Goal: Task Accomplishment & Management: Manage account settings

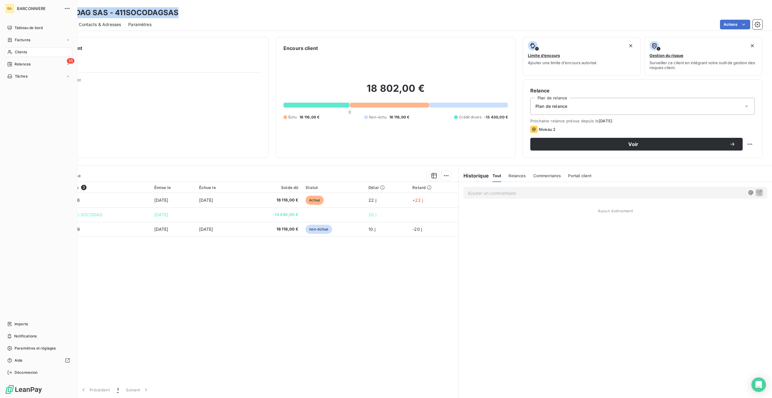
click at [24, 52] on span "Clients" at bounding box center [21, 51] width 12 height 5
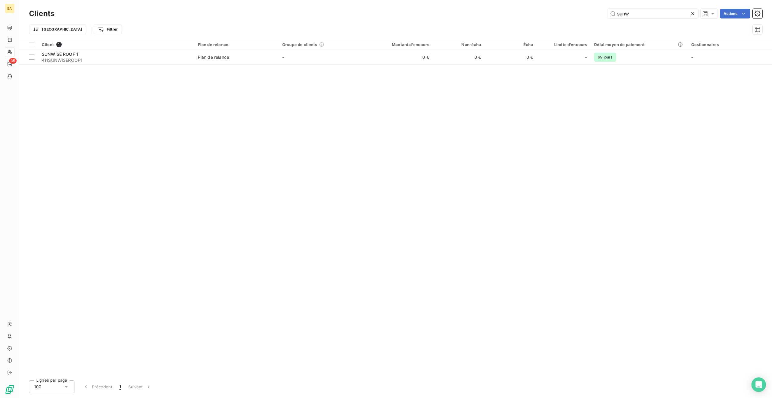
drag, startPoint x: 618, startPoint y: 13, endPoint x: 598, endPoint y: 12, distance: 20.0
click at [600, 12] on div "sunw Actions" at bounding box center [412, 14] width 701 height 10
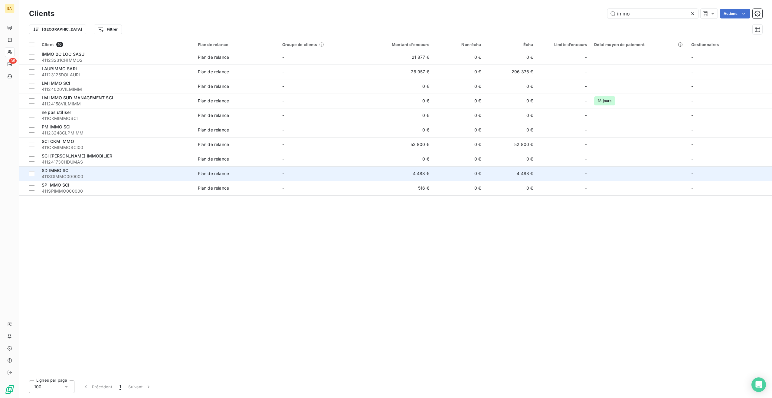
type input "immo"
click at [65, 171] on span "SD IMMO SCI" at bounding box center [56, 170] width 28 height 5
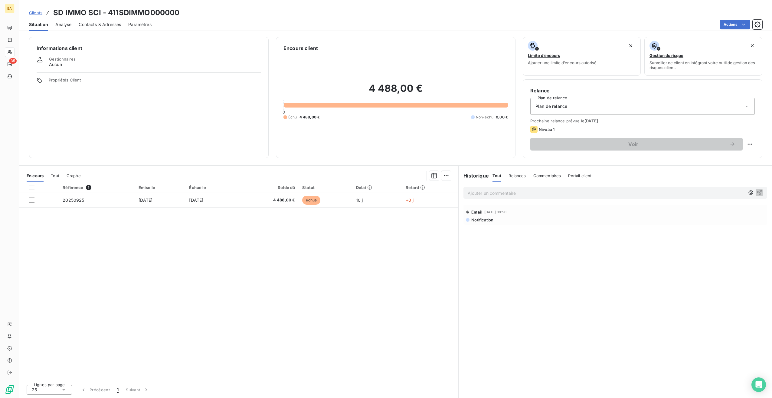
click at [481, 195] on p "Ajouter un commentaire ﻿" at bounding box center [606, 193] width 277 height 8
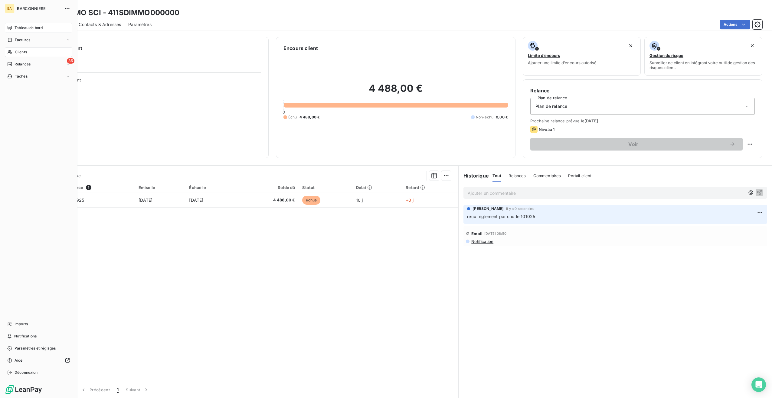
click at [13, 26] on div "Tableau de bord" at bounding box center [38, 28] width 67 height 10
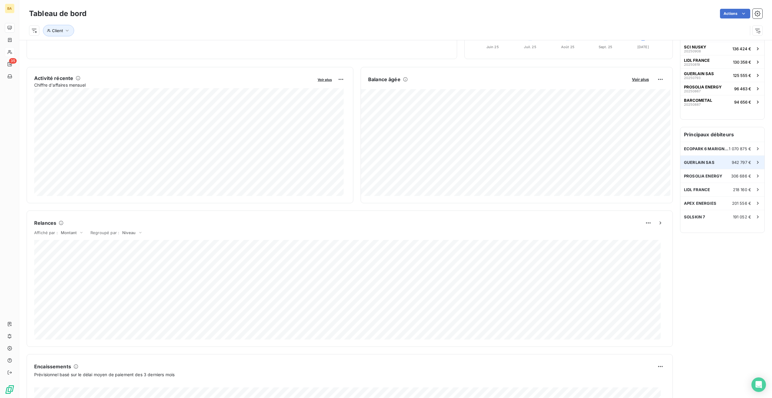
scroll to position [30, 0]
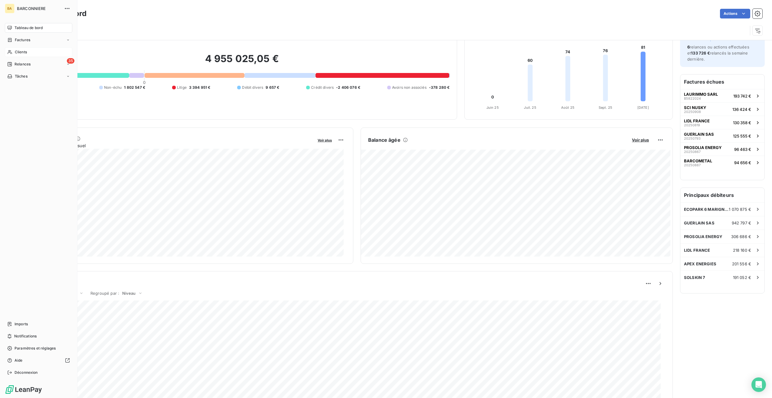
click at [17, 51] on span "Clients" at bounding box center [21, 51] width 12 height 5
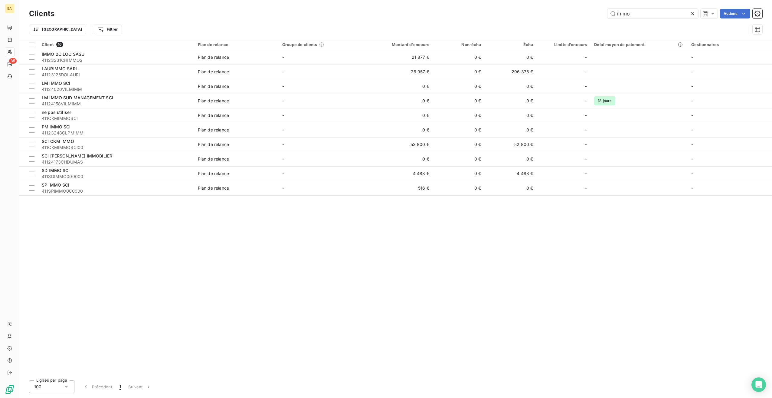
drag, startPoint x: 635, startPoint y: 15, endPoint x: 574, endPoint y: 15, distance: 61.4
click at [574, 15] on div "immo Actions" at bounding box center [412, 14] width 701 height 10
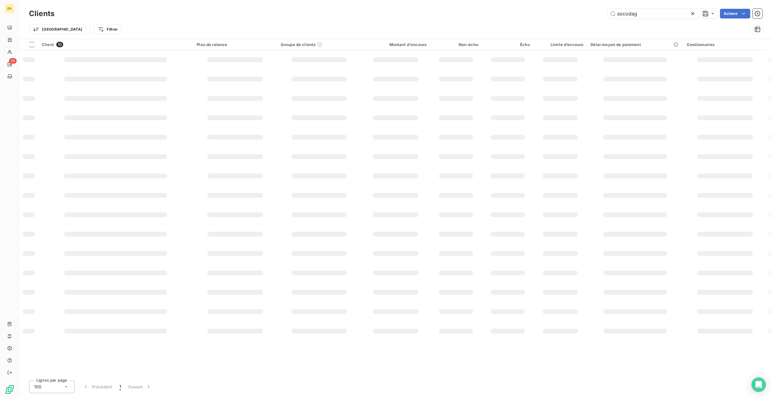
type input "socodag"
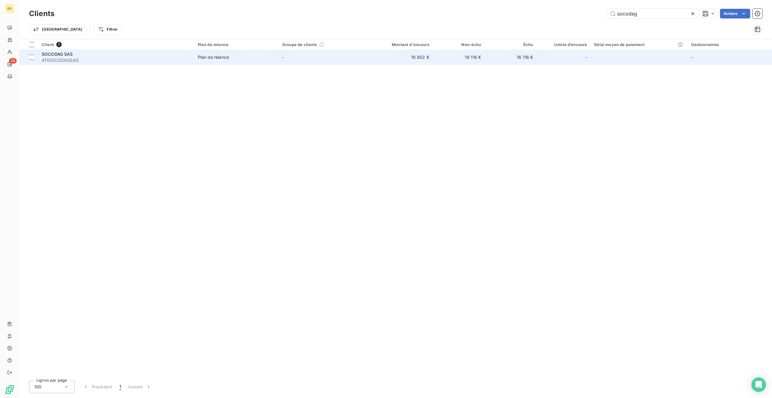
click at [59, 58] on span "411SOCODAGSAS" at bounding box center [116, 60] width 149 height 6
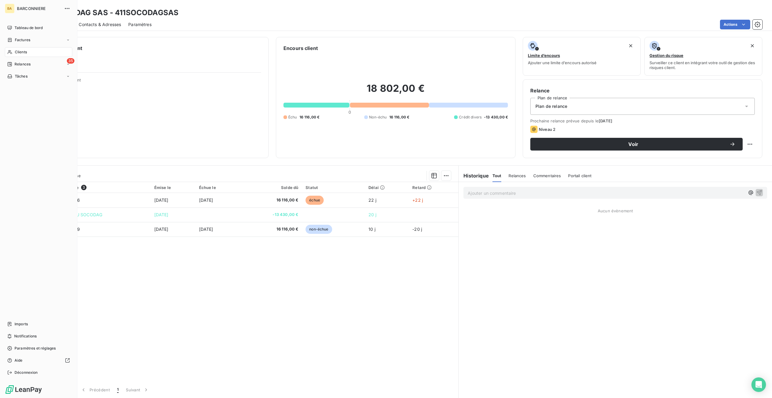
click at [22, 49] on span "Clients" at bounding box center [21, 51] width 12 height 5
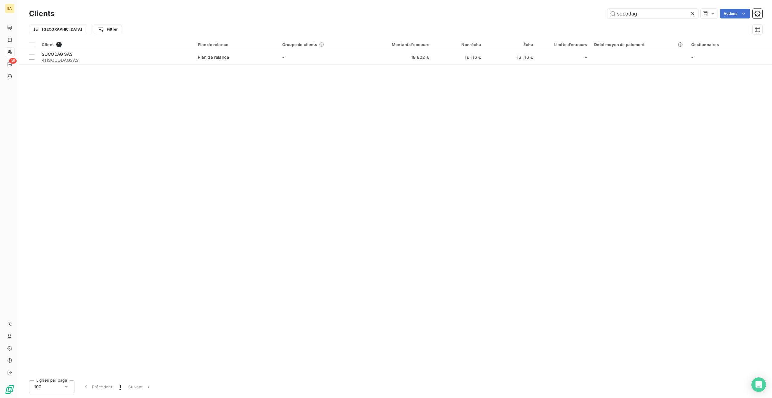
click at [693, 13] on icon at bounding box center [693, 13] width 3 height 3
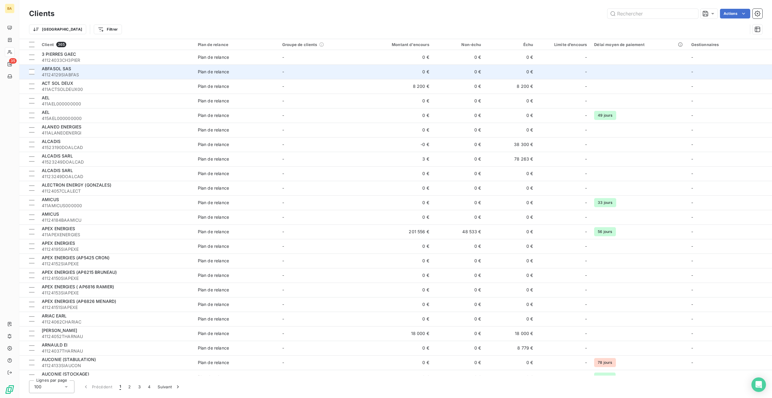
click at [57, 72] on span "41124129SIABFAS" at bounding box center [116, 75] width 149 height 6
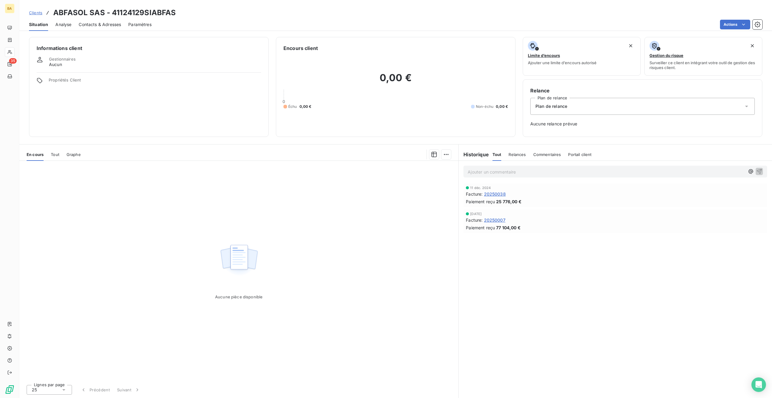
click at [55, 157] on div "Tout" at bounding box center [55, 154] width 8 height 13
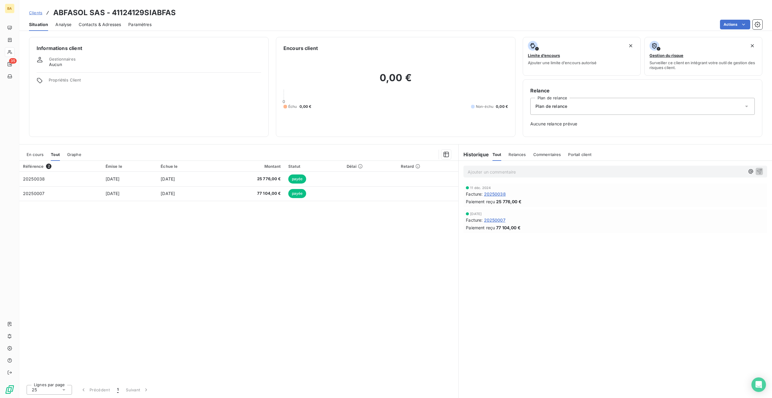
click at [79, 153] on span "Graphe" at bounding box center [74, 154] width 14 height 5
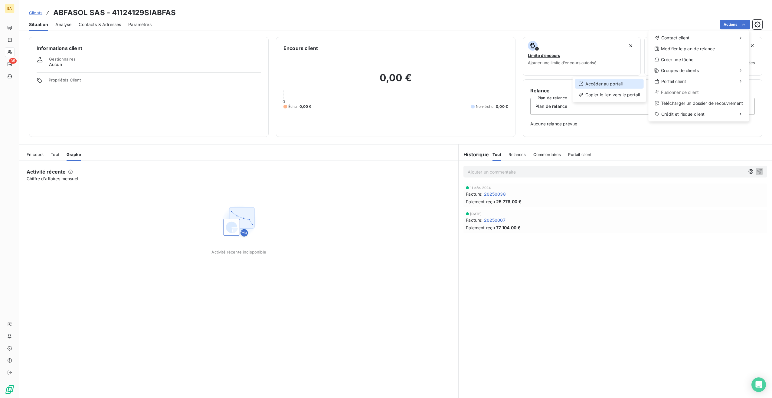
click at [614, 85] on div "Accéder au portail" at bounding box center [609, 84] width 69 height 10
click at [62, 44] on html "BA 35 Clients ABFASOL SAS - 41124129SIABFAS Situation Analyse Contacts & Adress…" at bounding box center [386, 199] width 772 height 398
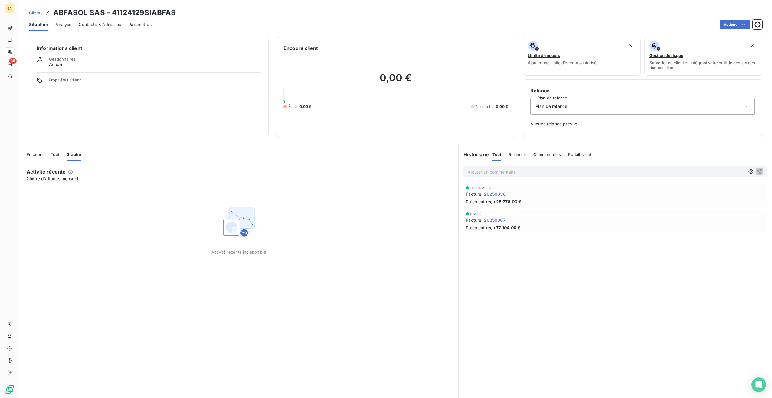
click at [55, 52] on div "Informations client Gestionnaires Aucun Propriétés Client" at bounding box center [149, 87] width 240 height 100
click at [63, 22] on span "Analyse" at bounding box center [63, 24] width 16 height 6
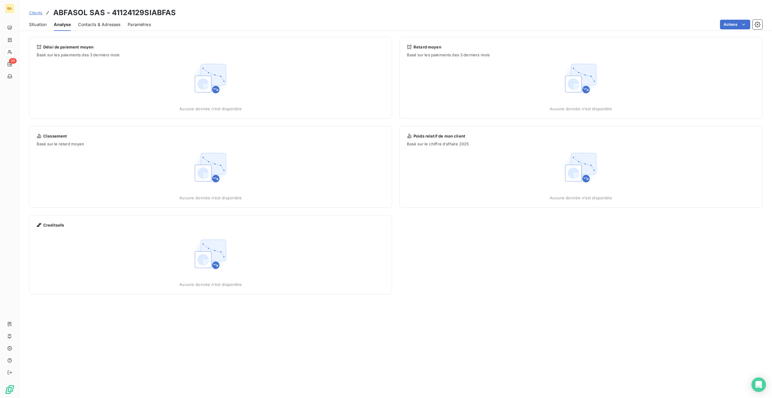
click at [111, 26] on span "Contacts & Adresses" at bounding box center [99, 24] width 42 height 6
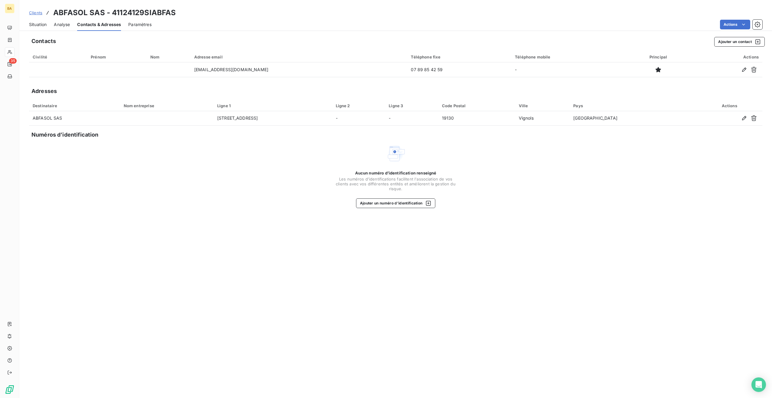
click at [41, 57] on div "Civilité" at bounding box center [58, 56] width 51 height 5
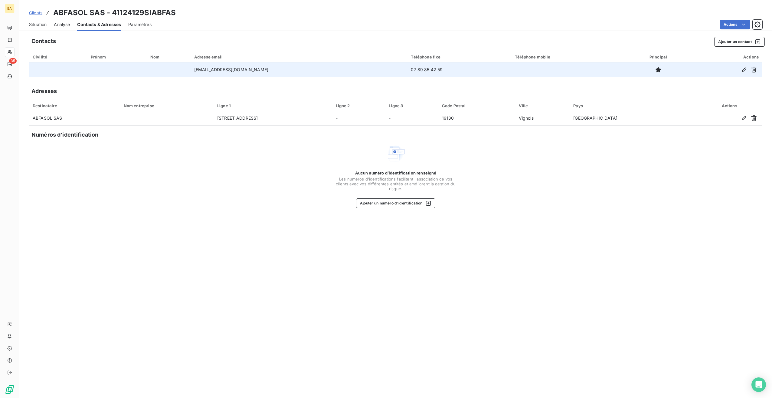
click at [705, 72] on div at bounding box center [727, 70] width 64 height 10
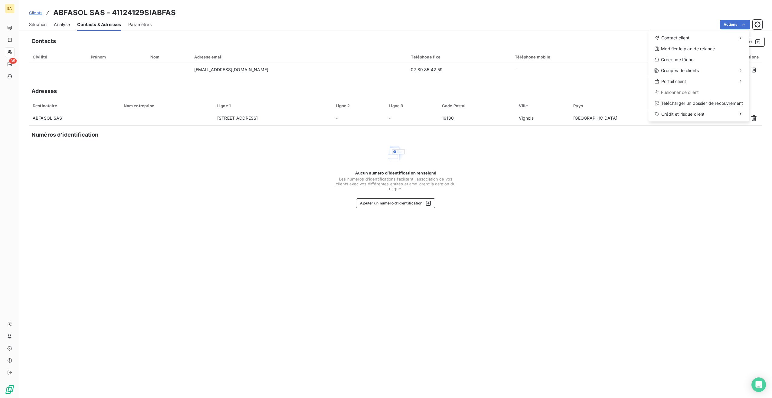
click at [693, 180] on html "BA 35 Clients ABFASOL SAS - 41124129SIABFAS Situation Analyse Contacts & Adress…" at bounding box center [386, 199] width 772 height 398
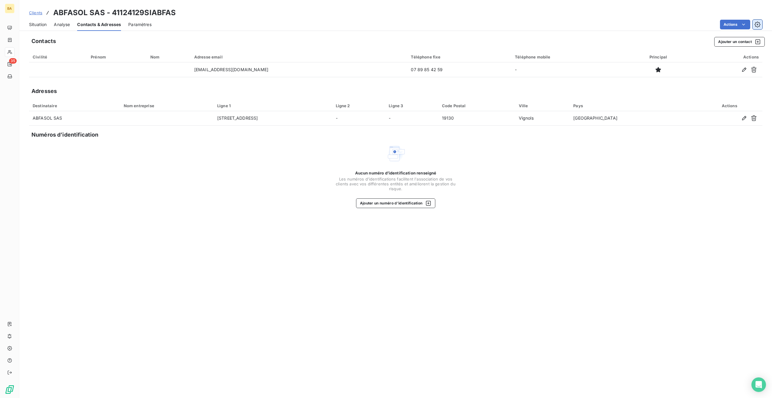
click at [756, 24] on icon "button" at bounding box center [758, 24] width 6 height 6
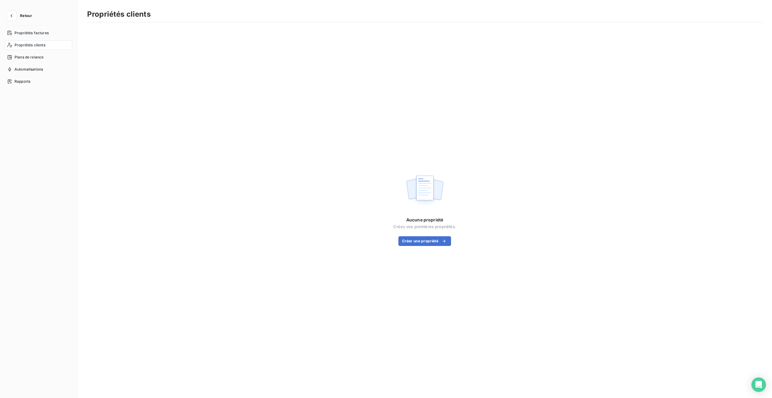
click at [24, 44] on span "Propriétés clients" at bounding box center [30, 44] width 31 height 5
click at [445, 241] on icon "button" at bounding box center [445, 241] width 6 height 6
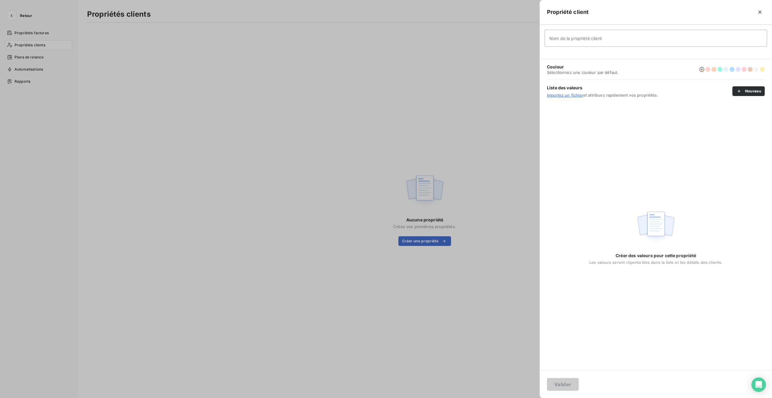
click at [604, 39] on input "Nom de la propriété client" at bounding box center [656, 38] width 223 height 17
click at [740, 90] on icon "button" at bounding box center [739, 91] width 6 height 6
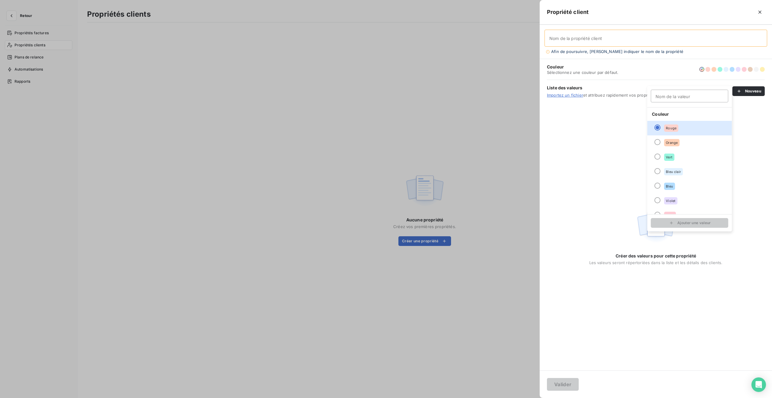
click at [589, 162] on div "Créer des valeurs pour cette propriété Les valeurs seront répertoriées dans la …" at bounding box center [656, 236] width 232 height 268
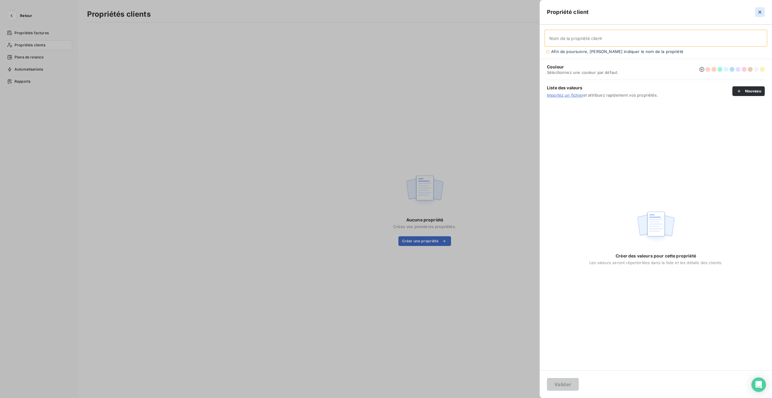
click at [761, 13] on icon "button" at bounding box center [760, 12] width 6 height 6
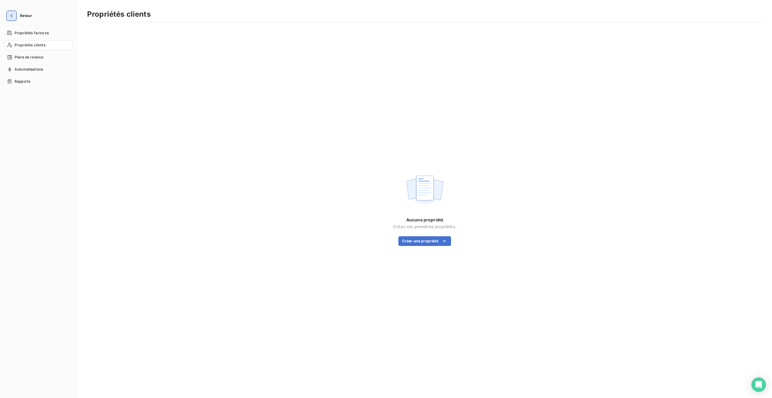
click at [11, 14] on icon "button" at bounding box center [11, 16] width 6 height 6
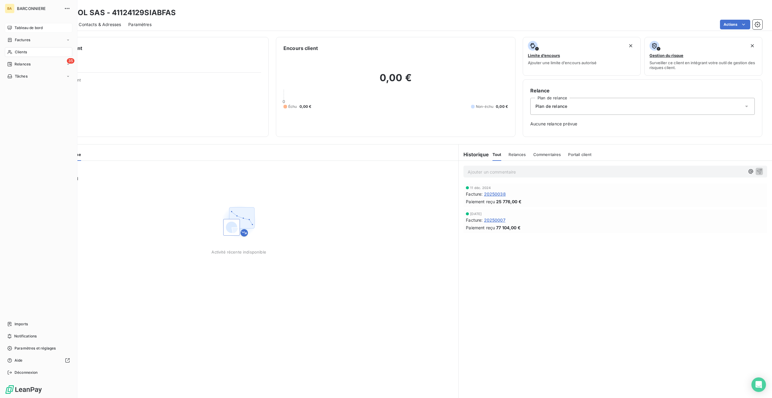
click at [15, 24] on div "Tableau de bord" at bounding box center [38, 28] width 67 height 10
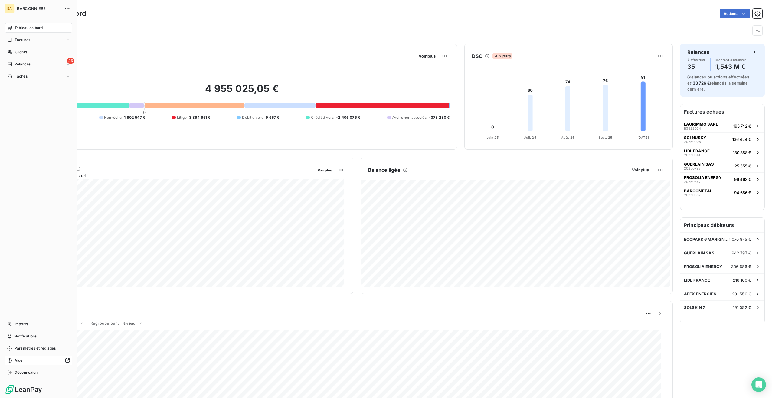
click at [15, 359] on span "Aide" at bounding box center [19, 359] width 8 height 5
click at [18, 50] on span "Clients" at bounding box center [21, 51] width 12 height 5
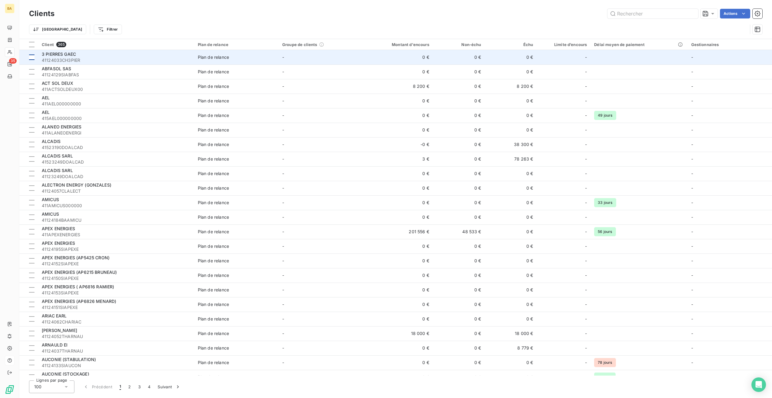
click at [31, 56] on div at bounding box center [31, 56] width 5 height 5
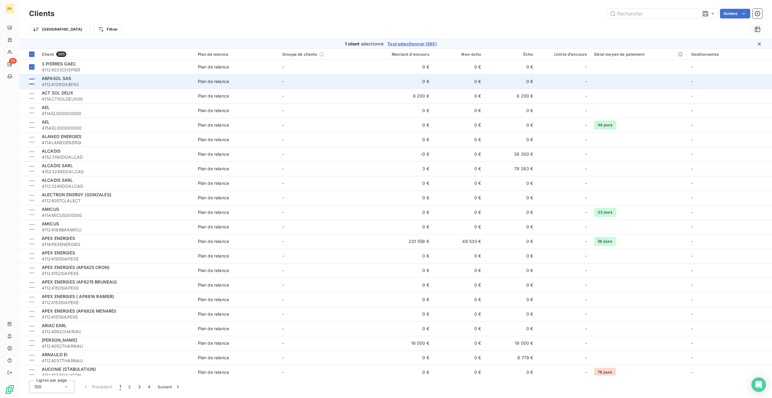
click at [32, 81] on div at bounding box center [31, 81] width 5 height 5
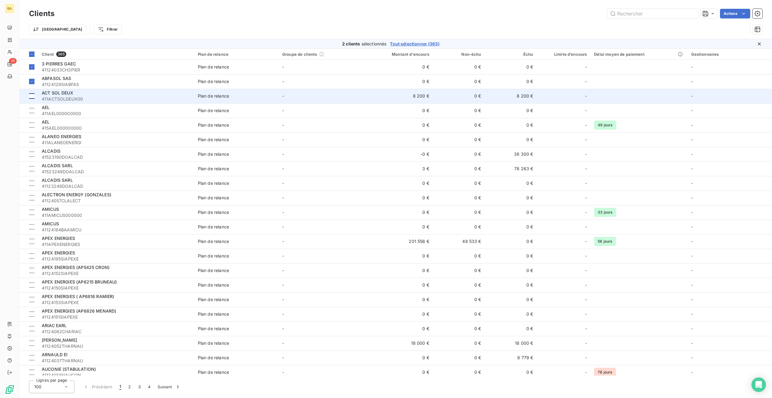
click at [30, 96] on div at bounding box center [31, 95] width 5 height 5
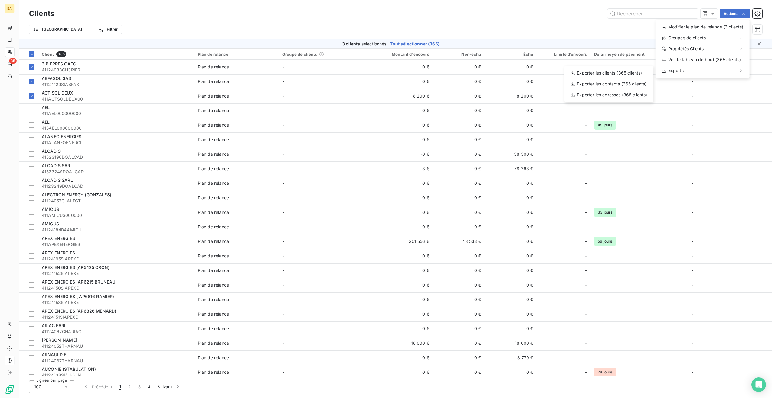
click at [563, 21] on html "BA 35 Clients Actions Modifier le plan de relance (3 clients) Groupes de client…" at bounding box center [386, 199] width 772 height 398
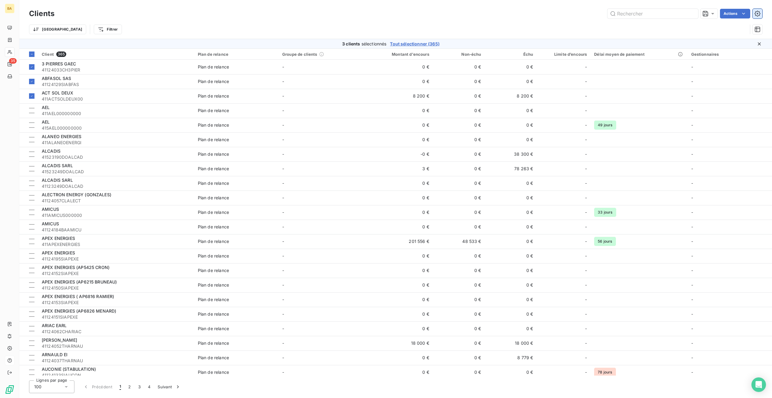
click at [761, 12] on button "button" at bounding box center [758, 14] width 10 height 10
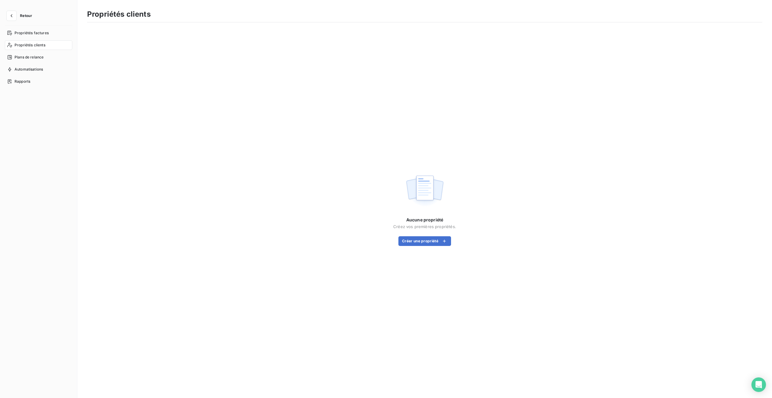
click at [19, 15] on button "Retour" at bounding box center [21, 16] width 32 height 10
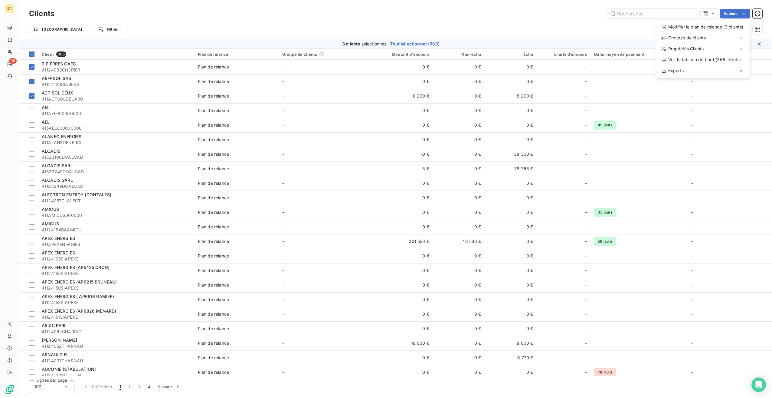
click at [10, 26] on html "BA 35 Clients Actions Modifier le plan de relance (3 clients) Groupes de client…" at bounding box center [386, 199] width 772 height 398
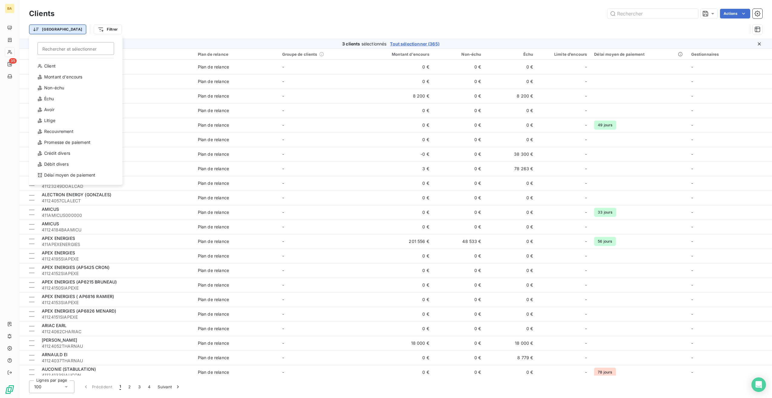
click at [47, 30] on html "BA 35 Clients Actions Trier Rechercher et sélectionner Client Montant d'encours…" at bounding box center [386, 199] width 772 height 398
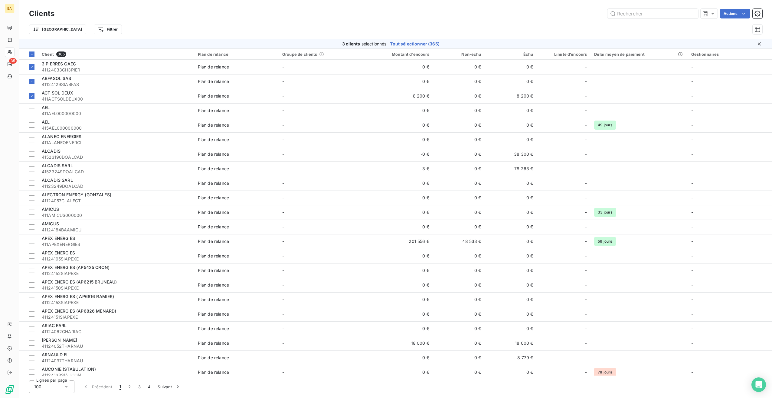
click at [78, 30] on html "BA 35 Clients Actions Trier Filtrer 3 clients sélectionnés Tout sélectionner (3…" at bounding box center [386, 199] width 772 height 398
click at [69, 30] on html "BA 35 Clients Actions Trier Filtrer 3 clients sélectionnés Tout sélectionner (3…" at bounding box center [386, 199] width 772 height 398
click at [87, 82] on div "Gestionnaires" at bounding box center [106, 86] width 84 height 10
click at [149, 44] on icon at bounding box center [149, 45] width 6 height 6
click at [152, 43] on icon at bounding box center [149, 45] width 6 height 6
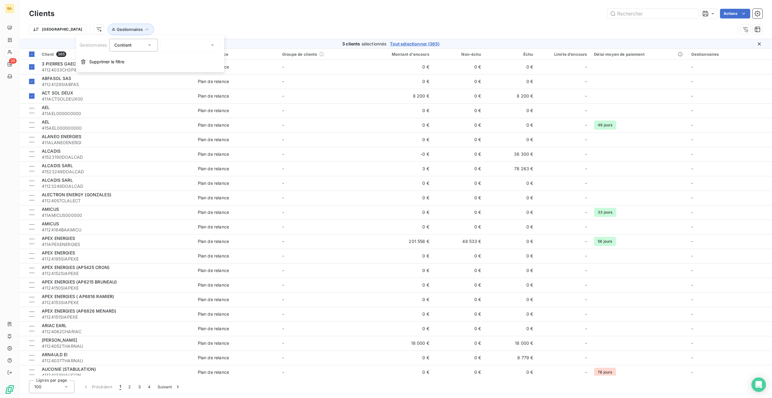
click at [213, 45] on icon at bounding box center [212, 45] width 3 height 2
click at [168, 71] on div at bounding box center [167, 71] width 5 height 5
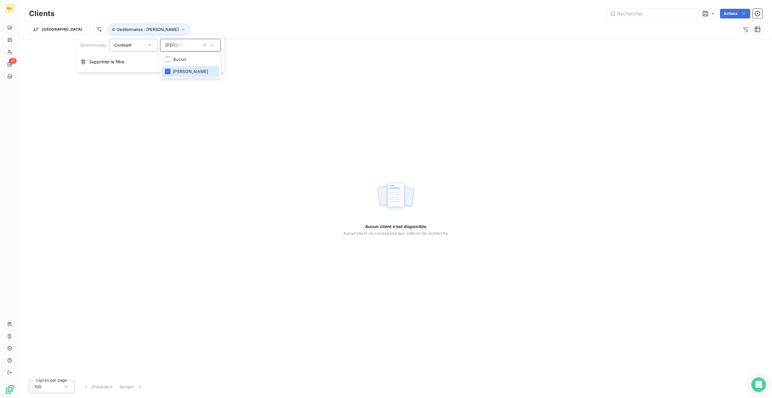
click at [143, 80] on div "Aucun client n’est disponible Aucun client ne correspond aux critères de recher…" at bounding box center [395, 207] width 753 height 336
click at [180, 28] on icon "button" at bounding box center [183, 29] width 6 height 6
click at [180, 29] on icon "button" at bounding box center [183, 29] width 6 height 6
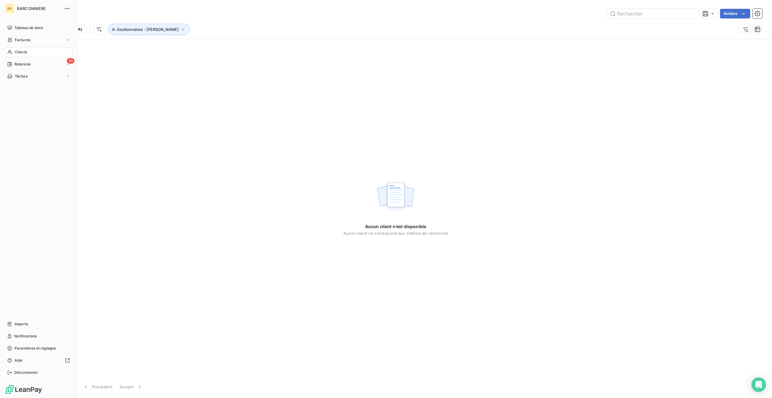
click at [22, 50] on span "Clients" at bounding box center [21, 51] width 12 height 5
click at [281, 74] on html "BA 35 Clients Actions Trier Gestionnaires : [PERSON_NAME] client n’est disponib…" at bounding box center [386, 199] width 772 height 398
click at [70, 30] on html "BA 35 Clients Actions Trier Gestionnaires : [PERSON_NAME] client n’est disponib…" at bounding box center [386, 199] width 772 height 398
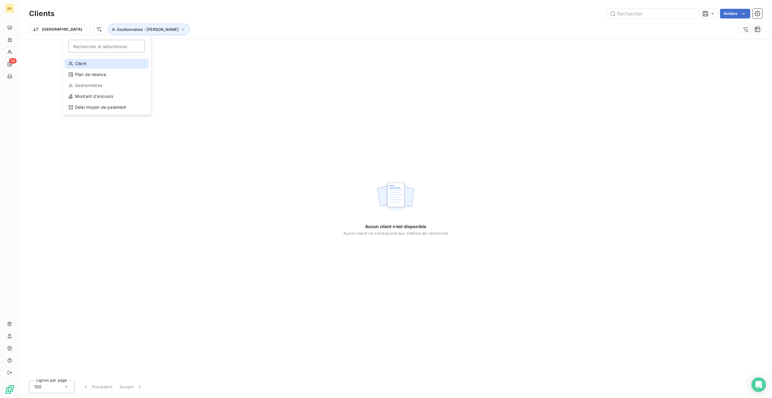
click at [77, 61] on div "Client" at bounding box center [107, 64] width 84 height 10
click at [129, 47] on div "Contient" at bounding box center [115, 45] width 32 height 8
click at [271, 74] on div "Aucun client n’est disponible Aucun client ne correspond aux critères de recher…" at bounding box center [395, 207] width 753 height 336
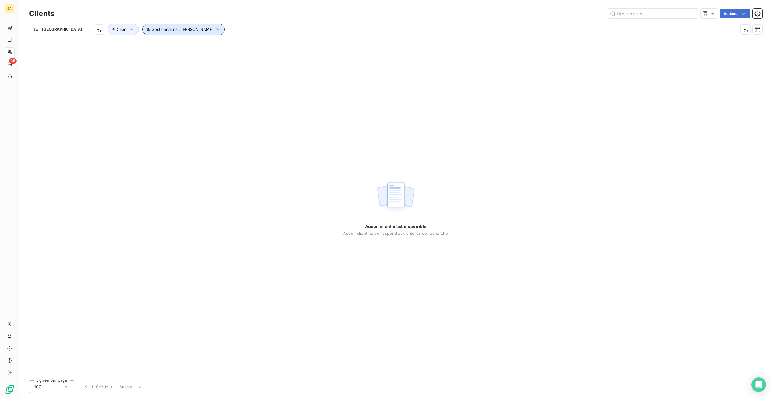
click at [169, 29] on span "Gestionnaires : [PERSON_NAME]" at bounding box center [183, 29] width 62 height 5
click at [238, 45] on icon "button" at bounding box center [239, 45] width 6 height 6
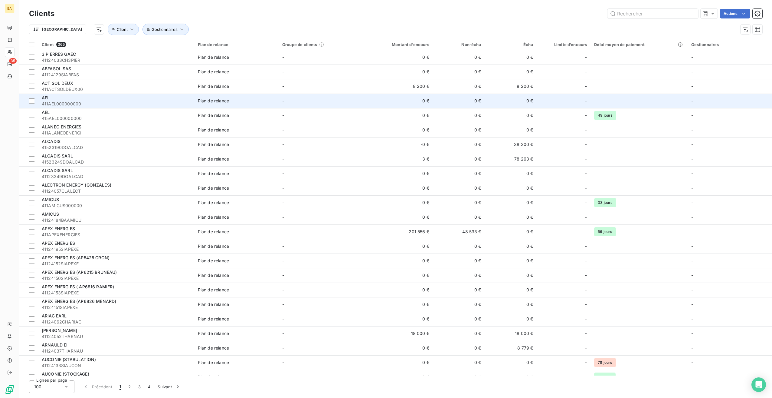
click at [154, 106] on span "411AEL000000000" at bounding box center [116, 104] width 149 height 6
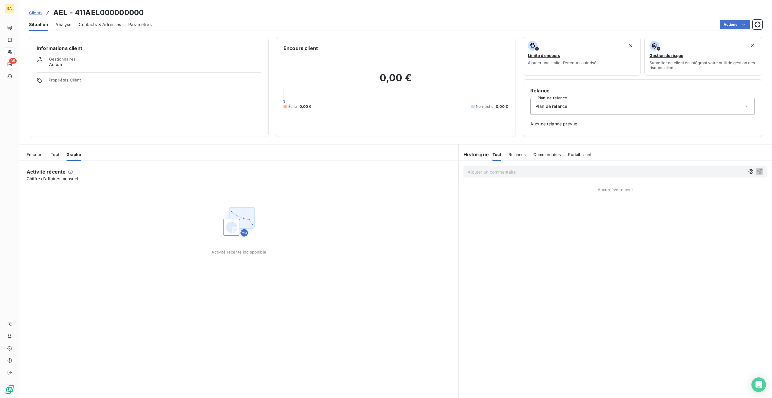
click at [34, 13] on span "Clients" at bounding box center [35, 12] width 13 height 5
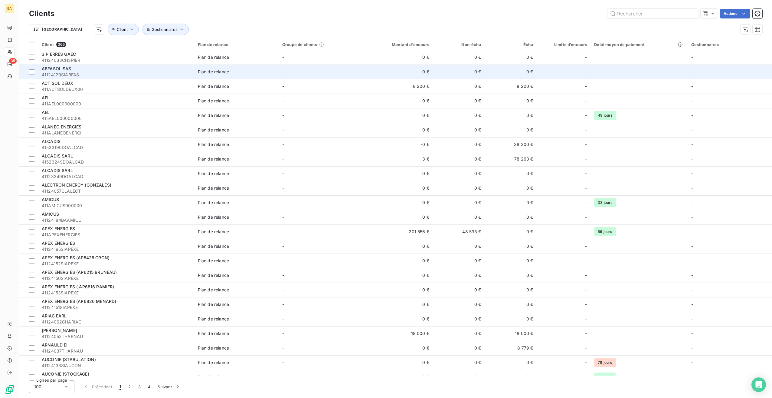
click at [48, 69] on span "ABFASOL SAS" at bounding box center [57, 68] width 30 height 5
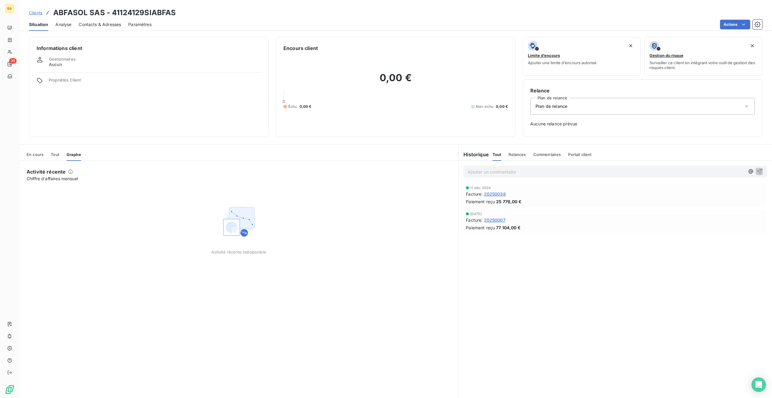
click at [54, 64] on span "Aucun" at bounding box center [55, 64] width 13 height 6
drag, startPoint x: 54, startPoint y: 64, endPoint x: 93, endPoint y: 65, distance: 38.7
click at [93, 65] on div "Gestionnaires Aucun" at bounding box center [149, 62] width 225 height 11
click at [39, 59] on icon at bounding box center [39, 59] width 5 height 5
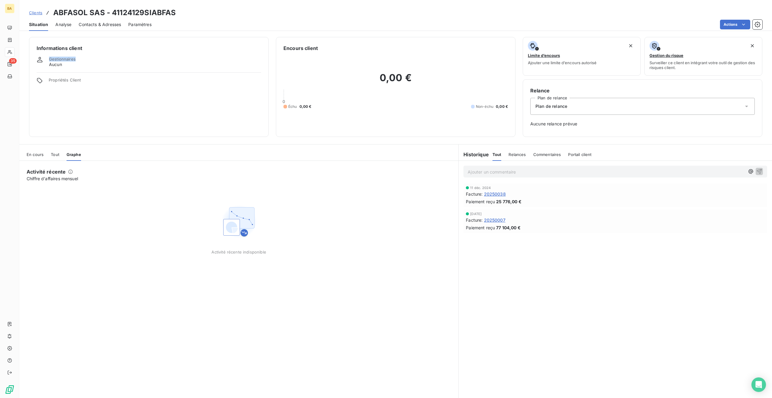
click at [39, 59] on icon at bounding box center [39, 59] width 5 height 5
click at [39, 60] on icon at bounding box center [40, 60] width 6 height 6
click at [40, 61] on icon at bounding box center [40, 60] width 6 height 6
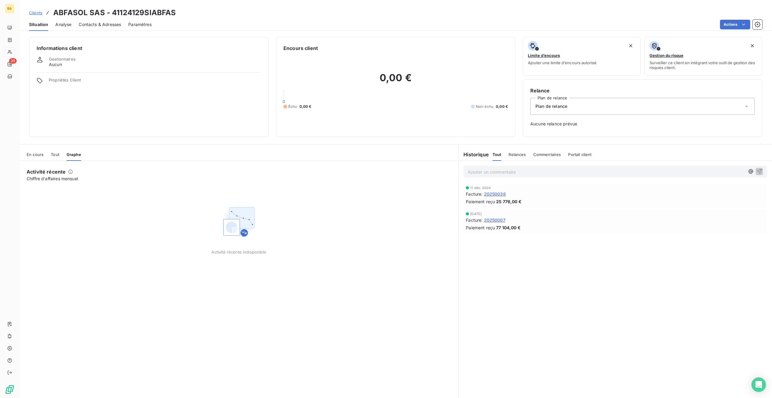
click at [40, 61] on icon at bounding box center [40, 60] width 6 height 6
drag, startPoint x: 40, startPoint y: 61, endPoint x: 59, endPoint y: 65, distance: 19.5
click at [59, 65] on span "Aucun" at bounding box center [55, 64] width 13 height 6
click at [38, 58] on icon at bounding box center [40, 60] width 6 height 6
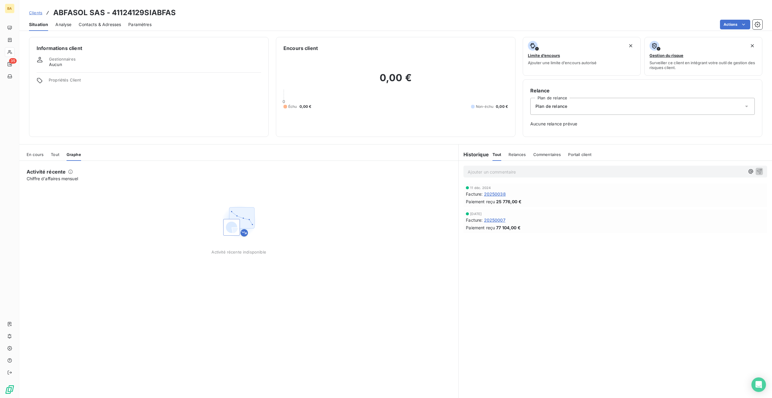
click at [38, 59] on icon at bounding box center [40, 60] width 6 height 6
click at [38, 60] on icon at bounding box center [39, 59] width 5 height 5
click at [55, 66] on span "Aucun" at bounding box center [55, 64] width 13 height 6
click at [56, 65] on span "Aucun" at bounding box center [55, 64] width 13 height 6
click at [55, 65] on span "Aucun" at bounding box center [55, 64] width 13 height 6
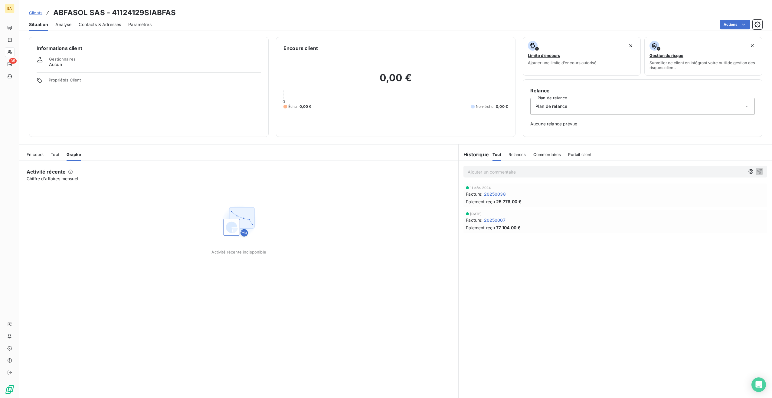
click at [51, 64] on span "Aucun" at bounding box center [55, 64] width 13 height 6
click at [748, 24] on html "BA 35 Clients ABFASOL SAS - 41124129SIABFAS Situation Analyse Contacts & Adress…" at bounding box center [386, 199] width 772 height 398
click at [40, 59] on html "BA 35 Clients ABFASOL SAS - 41124129SIABFAS Situation Analyse Contacts & Adress…" at bounding box center [386, 199] width 772 height 398
click at [40, 59] on icon at bounding box center [40, 60] width 6 height 6
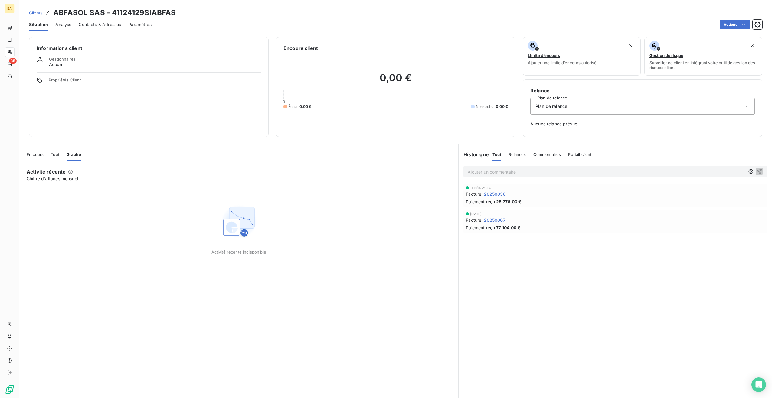
click at [40, 59] on icon at bounding box center [40, 60] width 6 height 6
drag, startPoint x: 51, startPoint y: 60, endPoint x: 42, endPoint y: 59, distance: 9.8
click at [42, 59] on icon at bounding box center [40, 60] width 6 height 6
drag, startPoint x: 67, startPoint y: 62, endPoint x: 31, endPoint y: 56, distance: 36.3
click at [31, 56] on div "Informations client Gestionnaires Aucun Propriétés Client" at bounding box center [149, 87] width 240 height 100
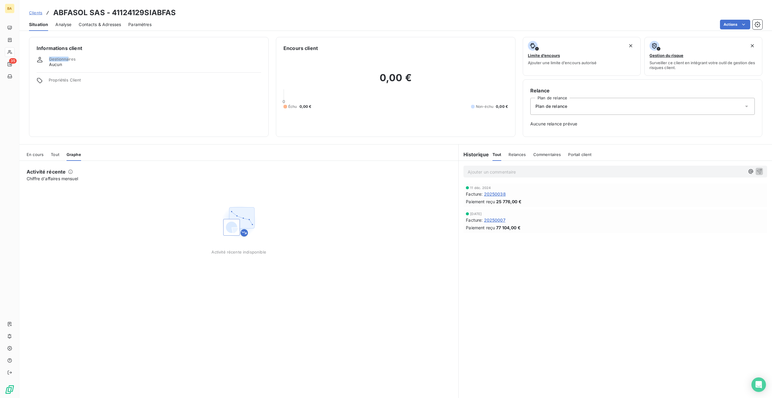
click at [149, 24] on span "Paramètres" at bounding box center [139, 24] width 23 height 6
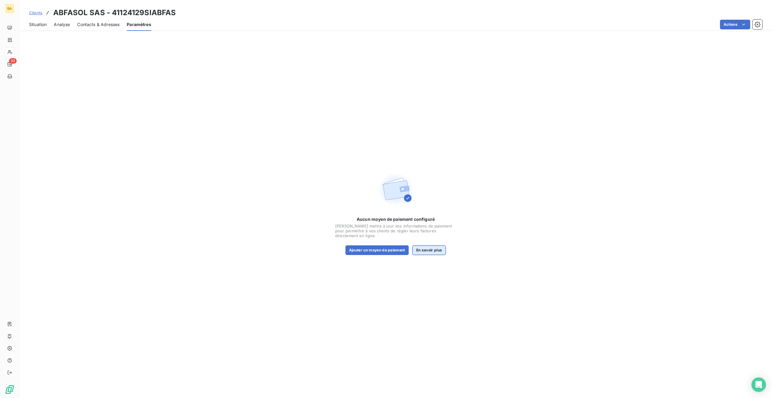
click at [440, 251] on button "En savoir plus" at bounding box center [429, 250] width 34 height 10
click at [41, 25] on span "Situation" at bounding box center [38, 24] width 18 height 6
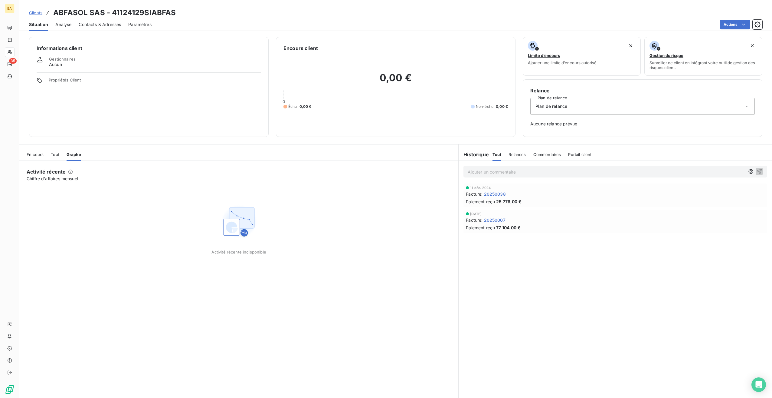
click at [41, 61] on icon at bounding box center [40, 60] width 6 height 6
drag, startPoint x: 41, startPoint y: 61, endPoint x: 53, endPoint y: 66, distance: 12.8
click at [53, 66] on span "Aucun" at bounding box center [55, 64] width 13 height 6
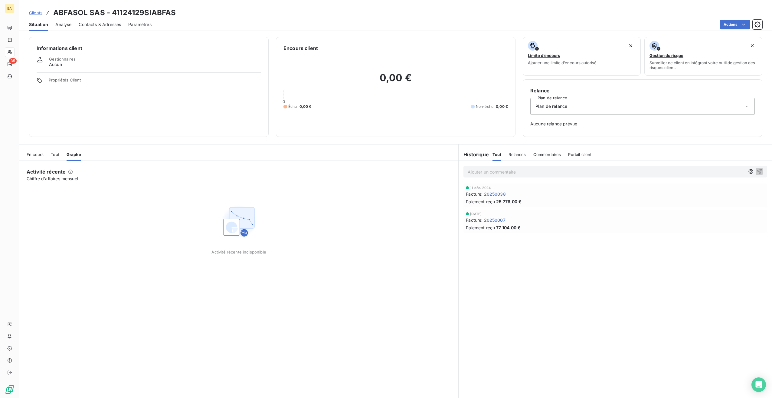
drag, startPoint x: 53, startPoint y: 66, endPoint x: 41, endPoint y: 60, distance: 13.3
click at [41, 60] on icon at bounding box center [40, 60] width 6 height 6
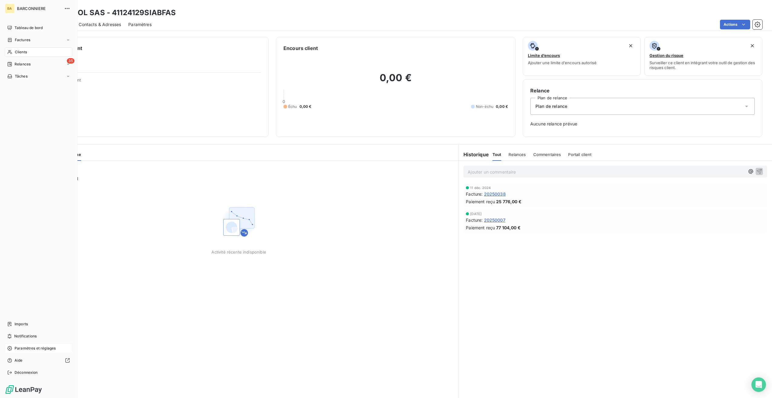
click at [19, 348] on span "Paramètres et réglages" at bounding box center [35, 347] width 41 height 5
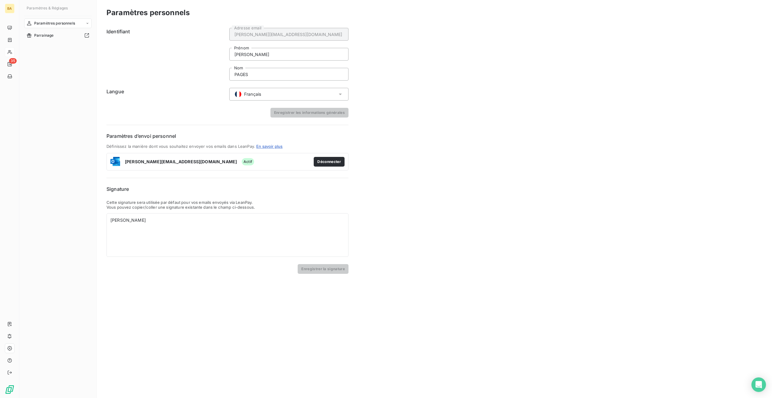
click at [57, 23] on span "Paramètres personnels" at bounding box center [54, 23] width 41 height 5
click at [38, 10] on span "BARCONNIERE" at bounding box center [39, 8] width 44 height 5
click at [68, 9] on icon "button" at bounding box center [67, 8] width 6 height 6
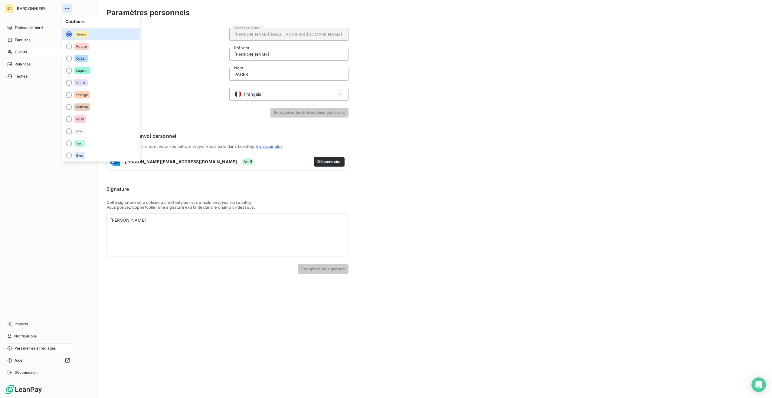
click at [66, 8] on icon "button" at bounding box center [67, 8] width 6 height 6
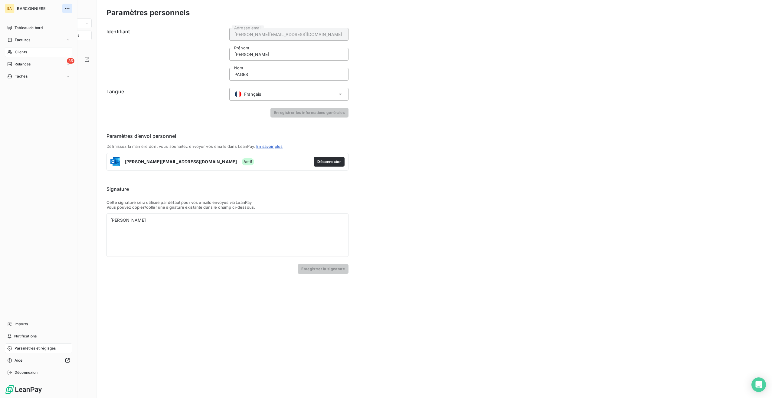
click at [66, 8] on icon "button" at bounding box center [67, 8] width 6 height 6
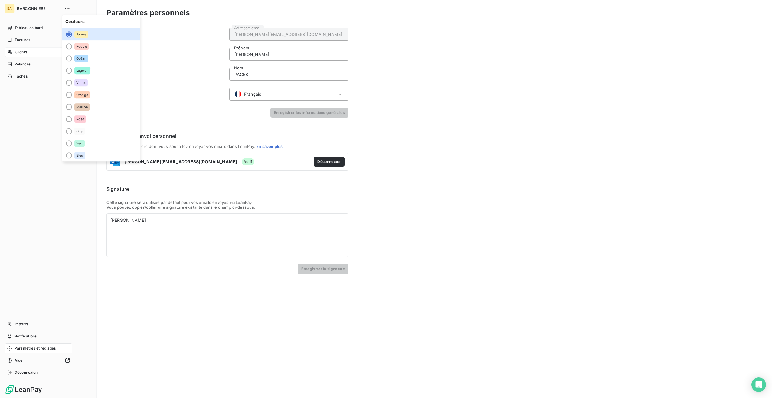
click at [27, 120] on div "Tableau de bord Factures Clients 35 Relances Tâches Imports Notifications Param…" at bounding box center [38, 200] width 67 height 354
click at [19, 64] on span "Relances" at bounding box center [23, 63] width 16 height 5
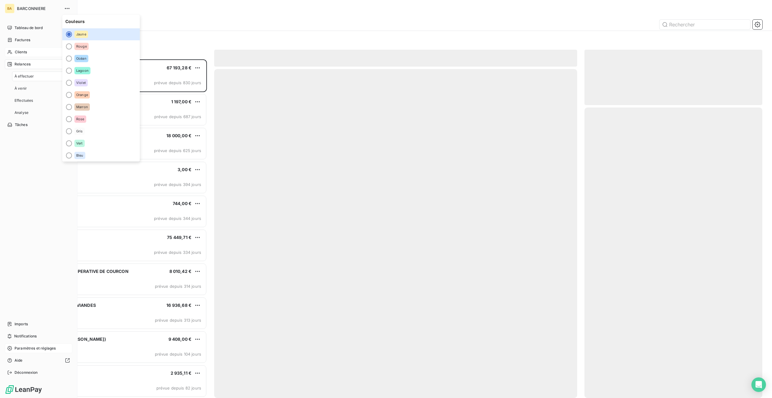
scroll to position [334, 173]
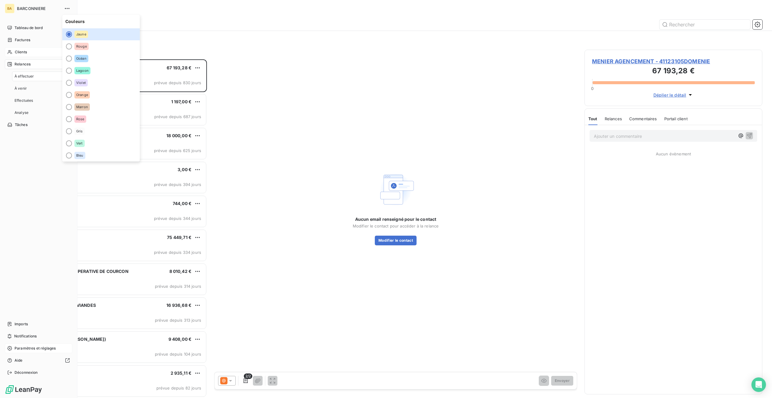
click at [20, 54] on span "Clients" at bounding box center [21, 51] width 12 height 5
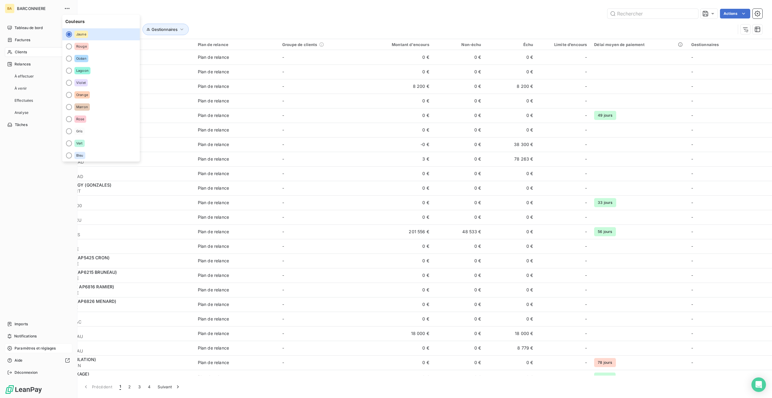
click at [9, 52] on icon at bounding box center [10, 52] width 4 height 4
click at [26, 347] on span "Paramètres et réglages" at bounding box center [35, 347] width 41 height 5
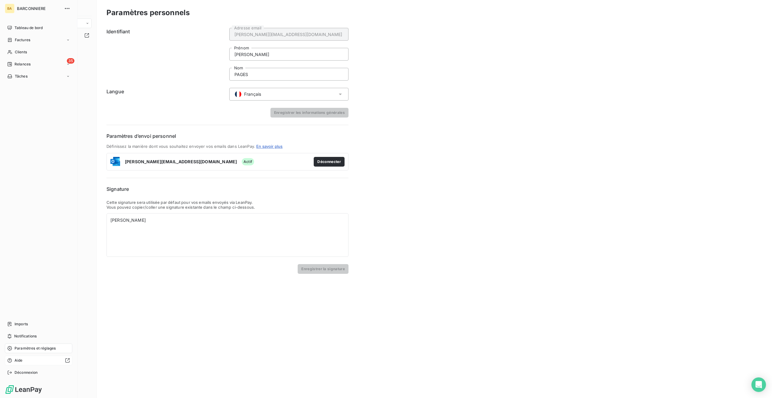
click at [67, 360] on icon at bounding box center [67, 360] width 5 height 5
click at [10, 349] on icon at bounding box center [9, 348] width 5 height 5
click at [51, 21] on span "Paramètres personnels" at bounding box center [54, 23] width 41 height 5
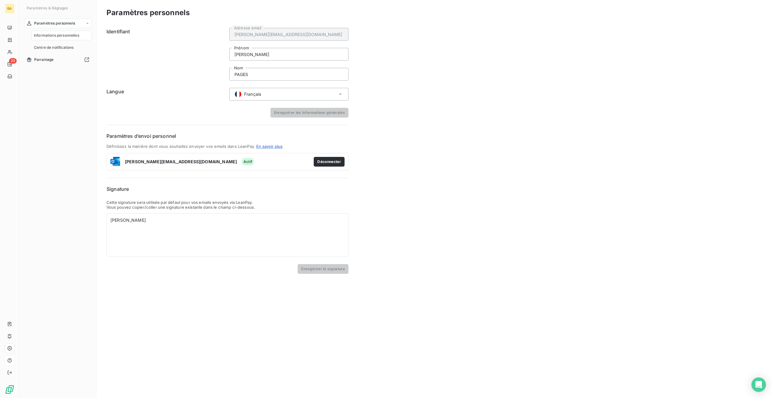
click at [30, 24] on icon at bounding box center [29, 23] width 5 height 5
click at [41, 35] on span "Parrainage" at bounding box center [44, 35] width 20 height 5
click at [35, 22] on span "Paramètres personnels" at bounding box center [54, 23] width 41 height 5
click at [11, 9] on div "BA" at bounding box center [10, 9] width 10 height 10
click at [67, 9] on icon "button" at bounding box center [67, 8] width 6 height 6
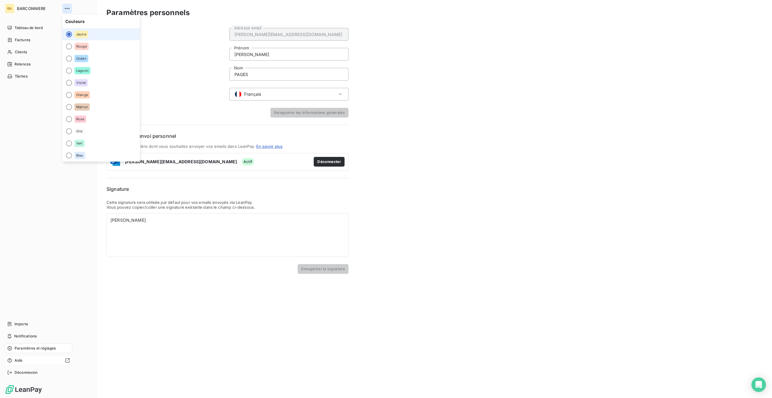
click at [67, 9] on icon "button" at bounding box center [67, 8] width 6 height 6
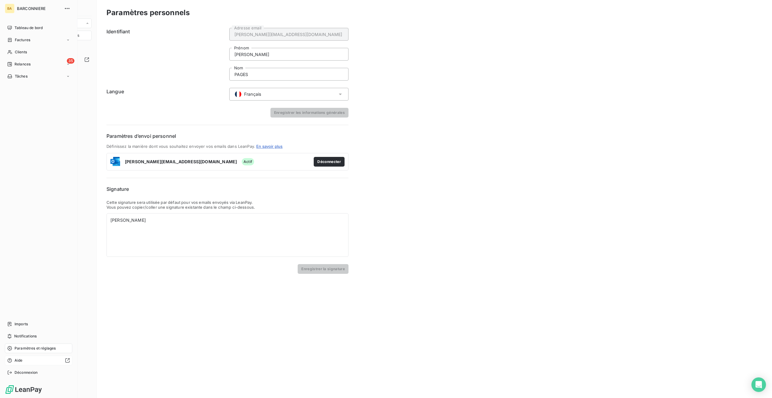
click at [8, 348] on icon at bounding box center [9, 348] width 5 height 5
click at [38, 390] on img at bounding box center [24, 389] width 38 height 10
click at [26, 28] on span "Tableau de bord" at bounding box center [29, 27] width 28 height 5
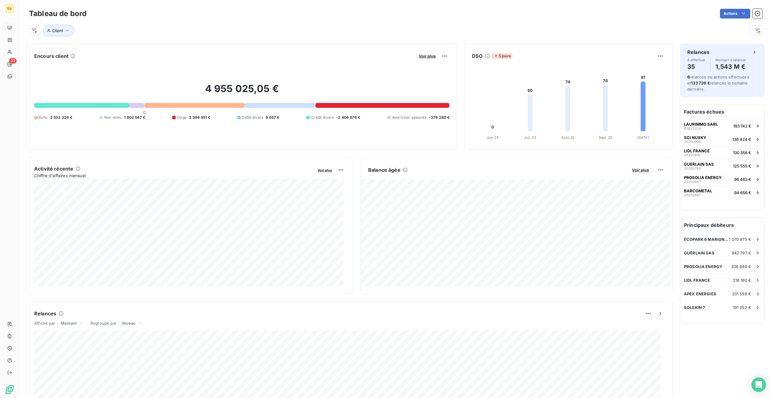
click at [185, 108] on div "4 955 025,05 € 0 Échu 2 532 226 € Non-échu 1 802 547 € Litige 3 394 951 € Débit…" at bounding box center [242, 101] width 416 height 81
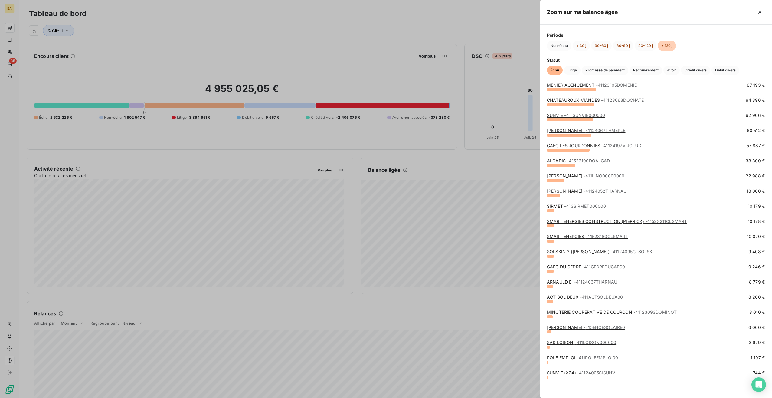
scroll to position [39, 0]
click at [560, 327] on link "[PERSON_NAME] - 415ENOESOLAIRE0" at bounding box center [586, 325] width 78 height 5
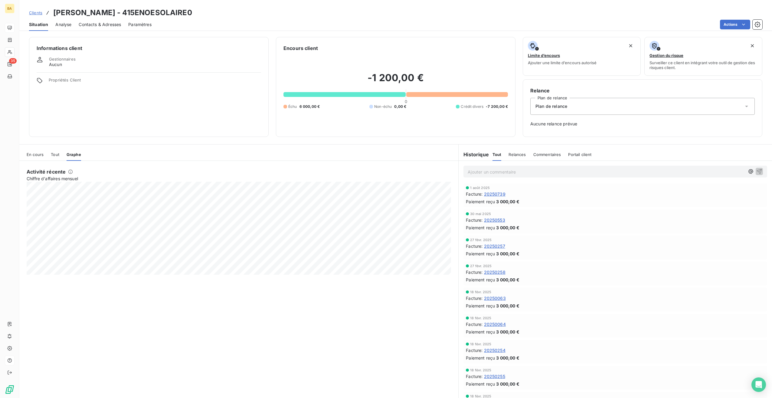
click at [421, 90] on div "-1 200,00 € 0 Échu 6 000,00 € Non-échu 0,00 € Crédit divers -7 200,00 €" at bounding box center [396, 90] width 225 height 77
click at [396, 79] on h2 "-1 200,00 €" at bounding box center [396, 81] width 225 height 18
click at [438, 94] on div at bounding box center [457, 94] width 102 height 5
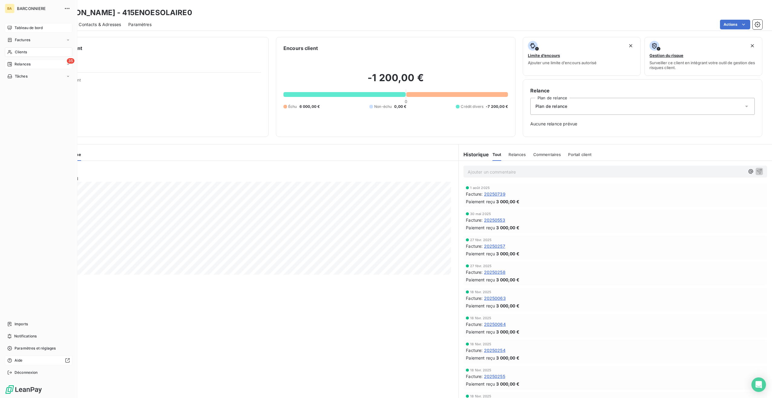
click at [22, 64] on span "Relances" at bounding box center [23, 63] width 16 height 5
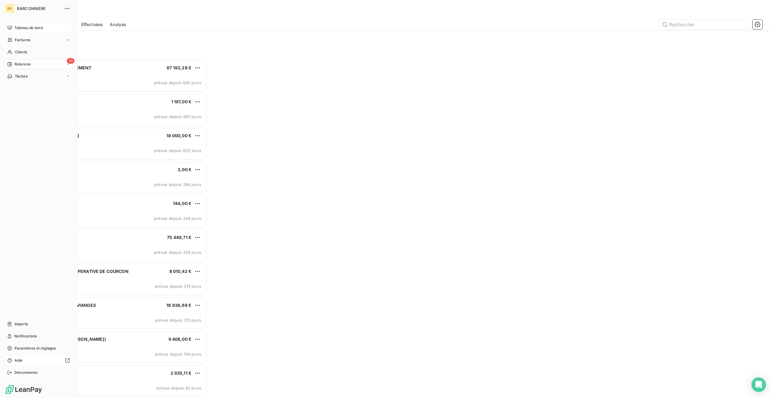
scroll to position [334, 173]
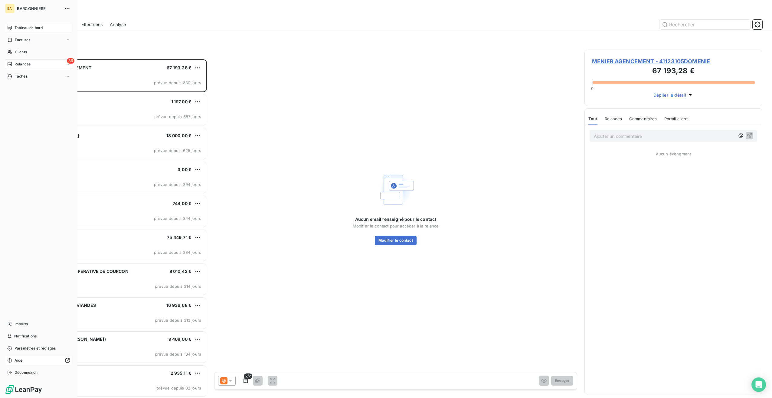
click at [30, 26] on span "Tableau de bord" at bounding box center [29, 27] width 28 height 5
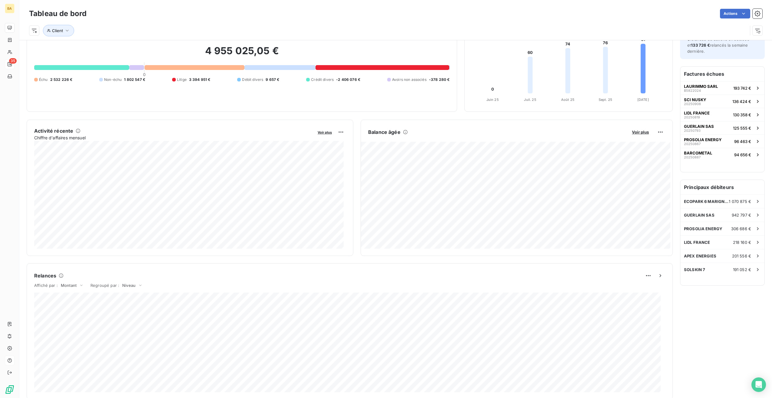
scroll to position [30, 0]
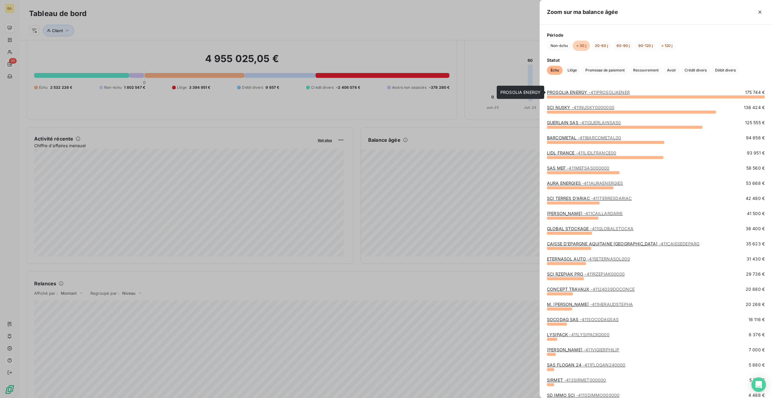
click at [583, 93] on link "PROSOLIA ENERGY - 411PROSOLIAENER" at bounding box center [588, 92] width 83 height 5
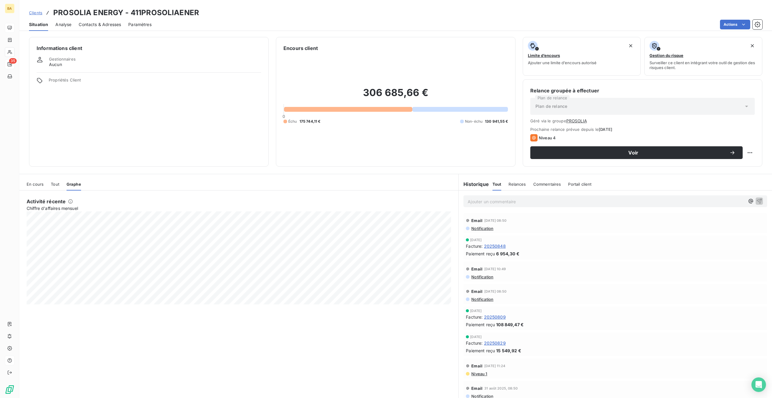
click at [32, 183] on span "En cours" at bounding box center [35, 184] width 17 height 5
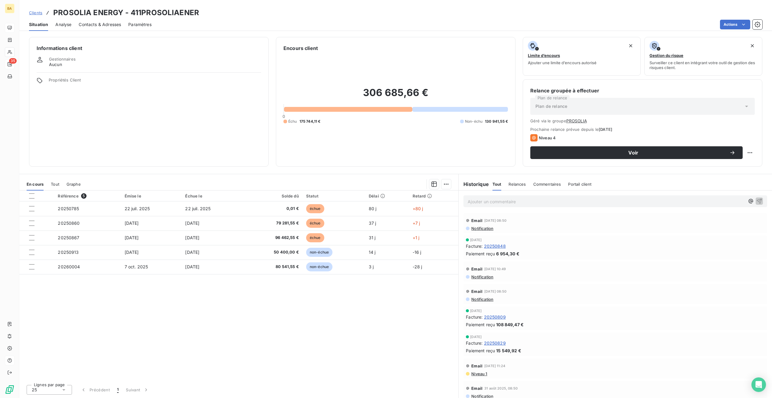
click at [482, 227] on span "Notification" at bounding box center [482, 228] width 23 height 5
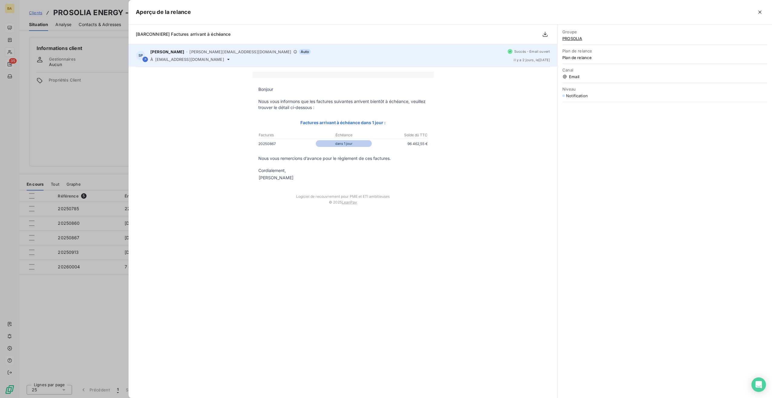
click at [180, 58] on span "[EMAIL_ADDRESS][DOMAIN_NAME]" at bounding box center [189, 59] width 69 height 5
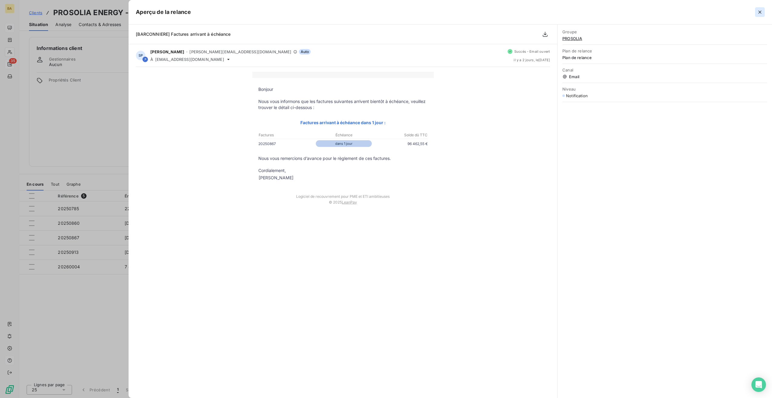
click at [759, 13] on icon "button" at bounding box center [760, 12] width 3 height 3
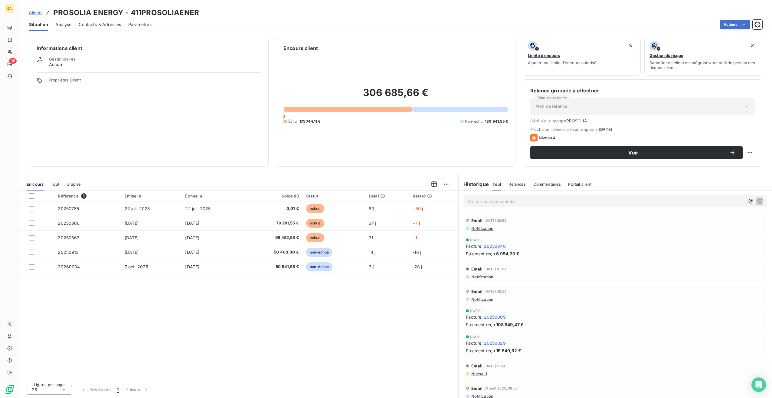
click at [38, 13] on span "Clients" at bounding box center [35, 12] width 13 height 5
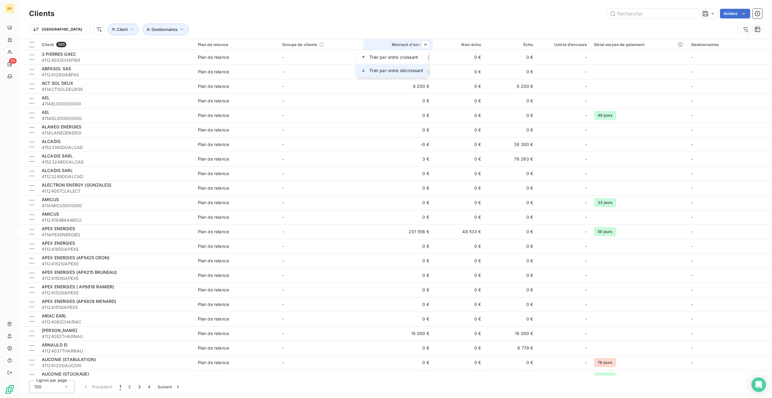
click at [397, 70] on span "Trier par ordre décroissant" at bounding box center [397, 70] width 54 height 6
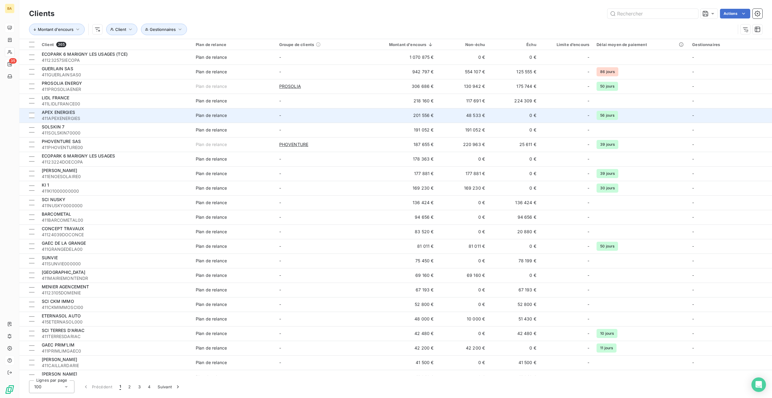
click at [423, 116] on td "201 556 €" at bounding box center [398, 115] width 78 height 15
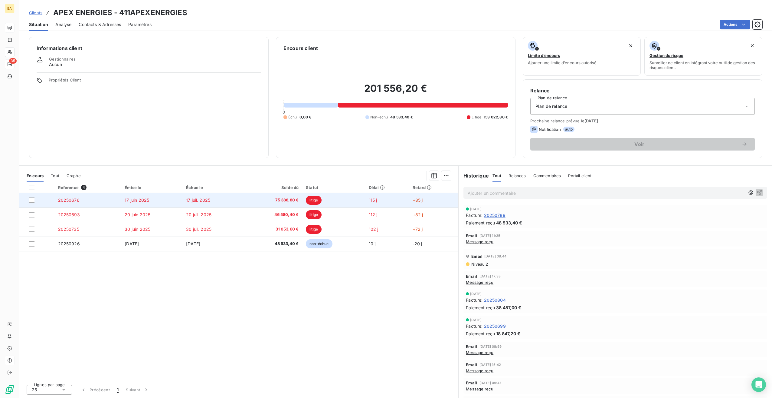
click at [318, 199] on span "litige" at bounding box center [314, 200] width 16 height 9
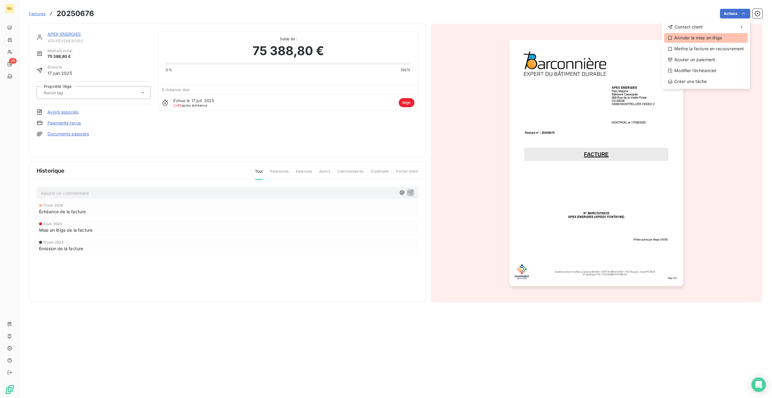
click at [700, 35] on div "Annuler la mise en litige" at bounding box center [706, 38] width 84 height 10
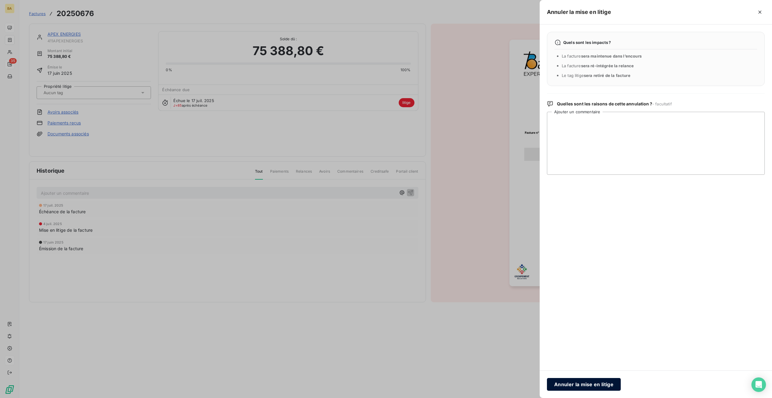
click at [582, 386] on button "Annuler la mise en litige" at bounding box center [584, 384] width 74 height 13
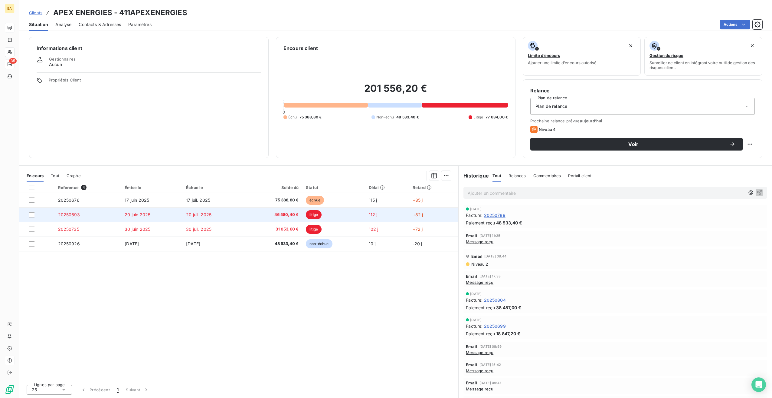
click at [316, 213] on span "litige" at bounding box center [314, 214] width 16 height 9
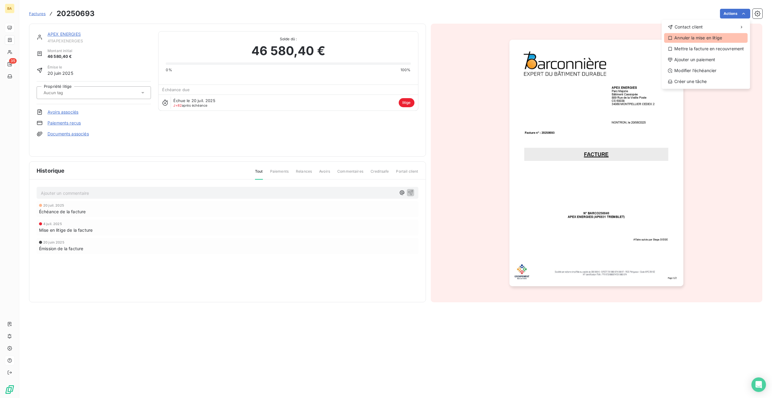
click at [691, 38] on div "Annuler la mise en litige" at bounding box center [706, 38] width 84 height 10
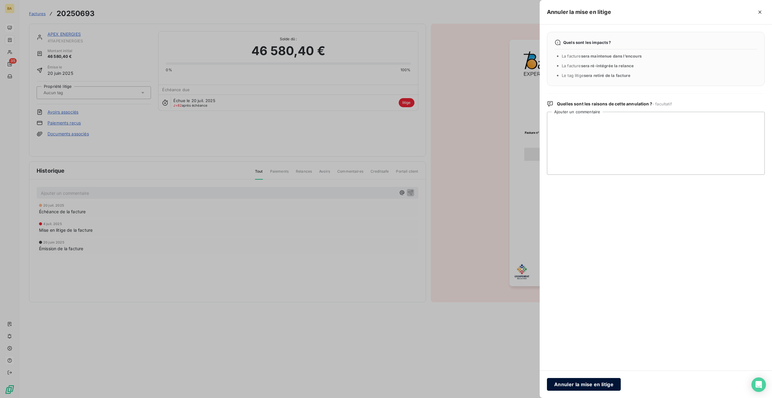
click at [571, 386] on button "Annuler la mise en litige" at bounding box center [584, 384] width 74 height 13
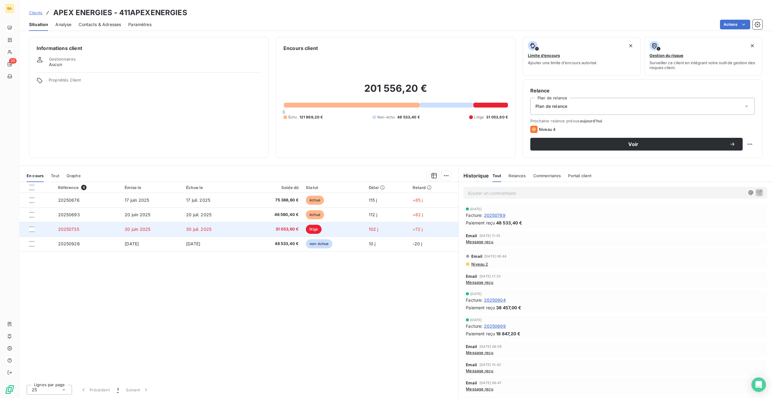
click at [318, 229] on span "litige" at bounding box center [314, 229] width 16 height 9
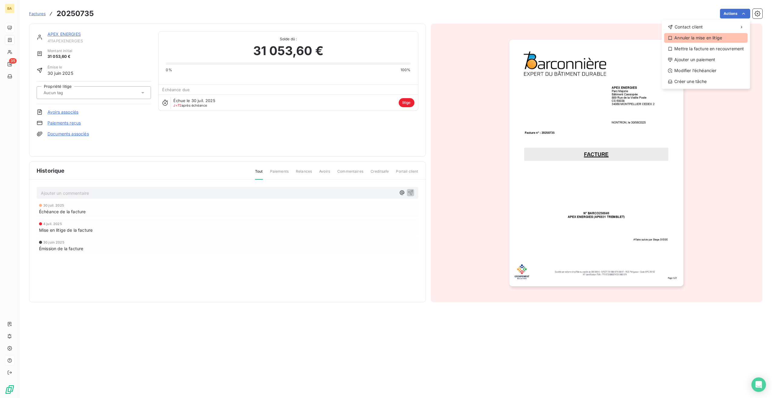
click at [700, 39] on div "Annuler la mise en litige" at bounding box center [706, 38] width 84 height 10
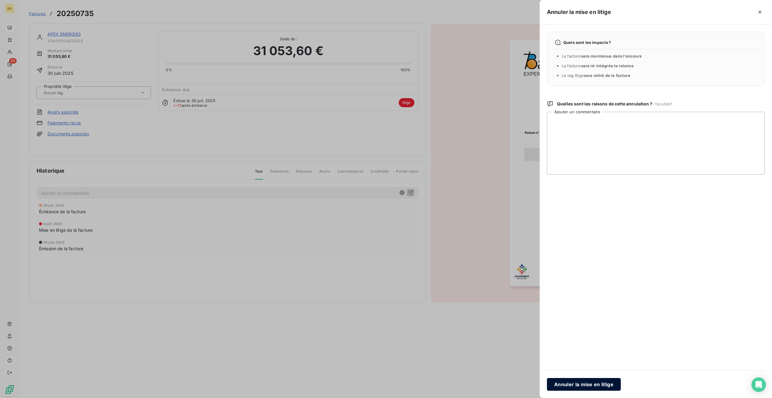
click at [590, 386] on button "Annuler la mise en litige" at bounding box center [584, 384] width 74 height 13
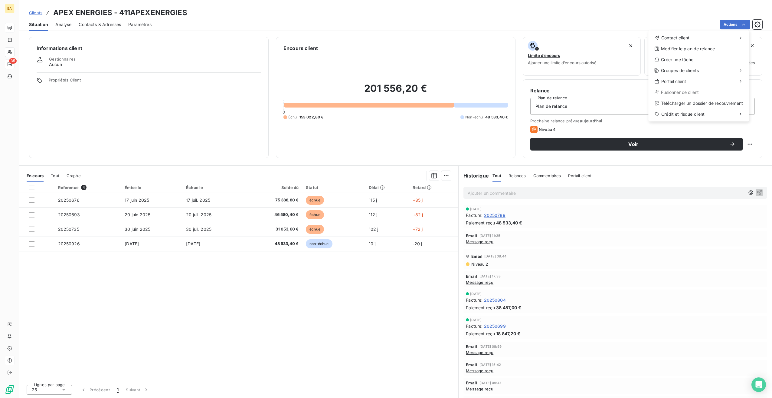
click at [734, 23] on html "BA 35 Clients APEX ENERGIES - 411APEXENERGIES Situation Analyse Contacts & Adre…" at bounding box center [386, 199] width 772 height 398
click at [65, 23] on span "Analyse" at bounding box center [63, 24] width 16 height 6
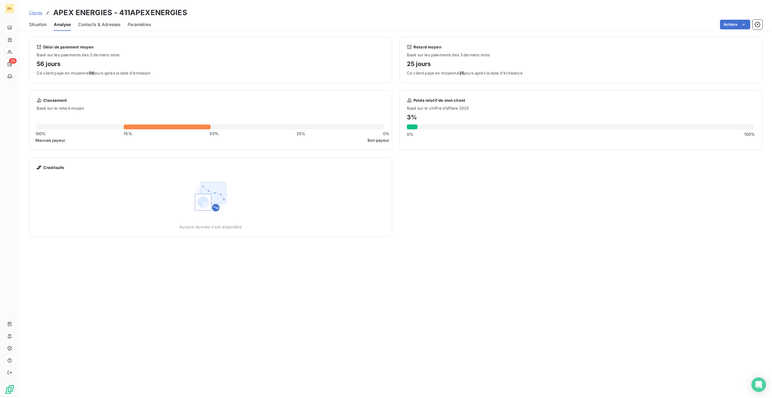
click at [91, 24] on span "Contacts & Adresses" at bounding box center [99, 24] width 42 height 6
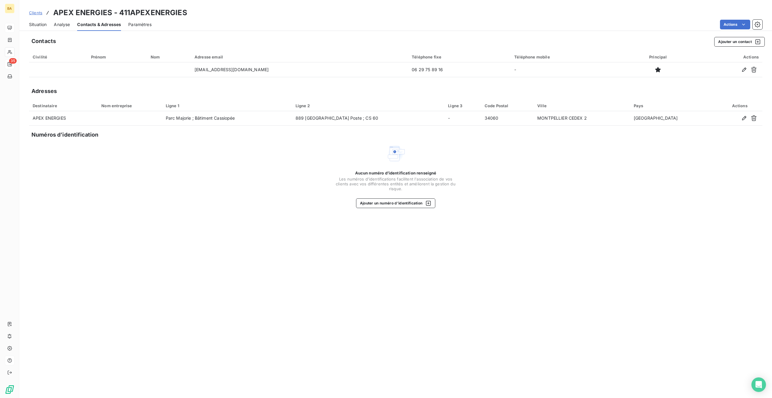
click at [38, 13] on span "Clients" at bounding box center [35, 12] width 13 height 5
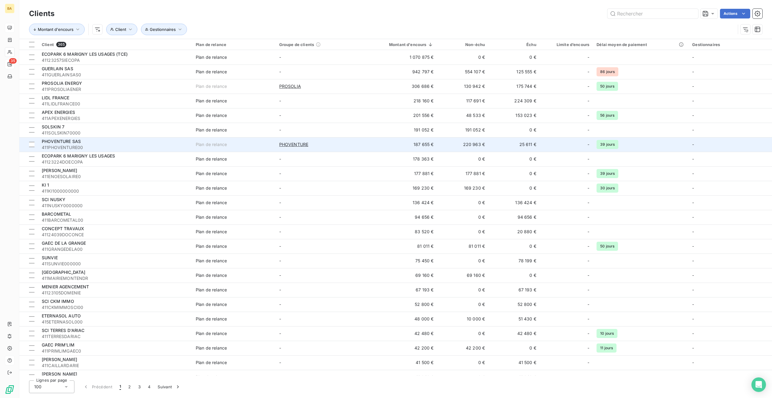
click at [523, 144] on td "25 611 €" at bounding box center [514, 144] width 51 height 15
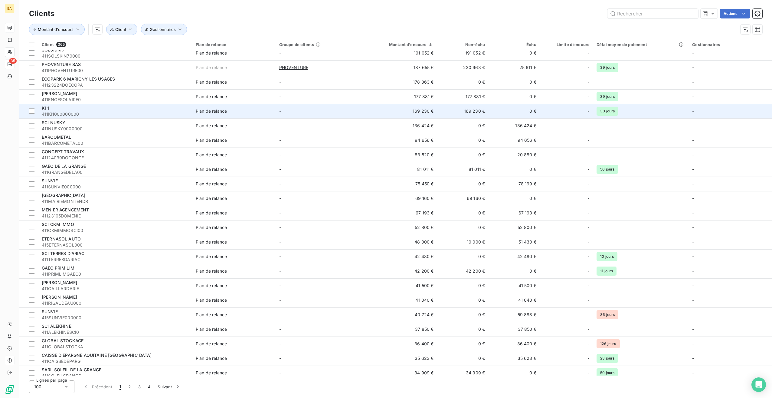
scroll to position [91, 0]
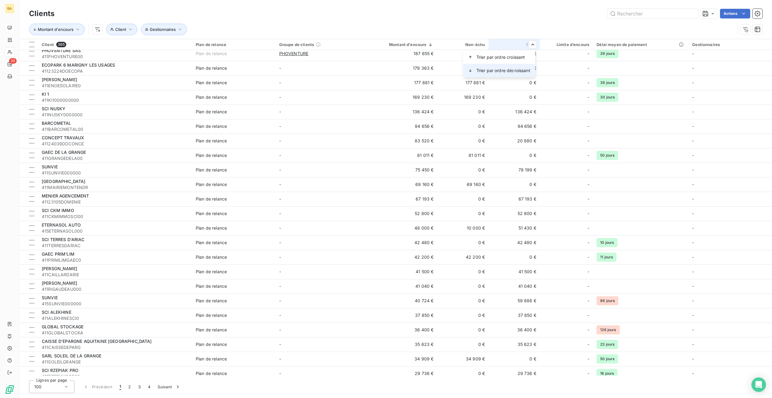
click at [519, 71] on span "Trier par ordre décroissant" at bounding box center [504, 70] width 54 height 6
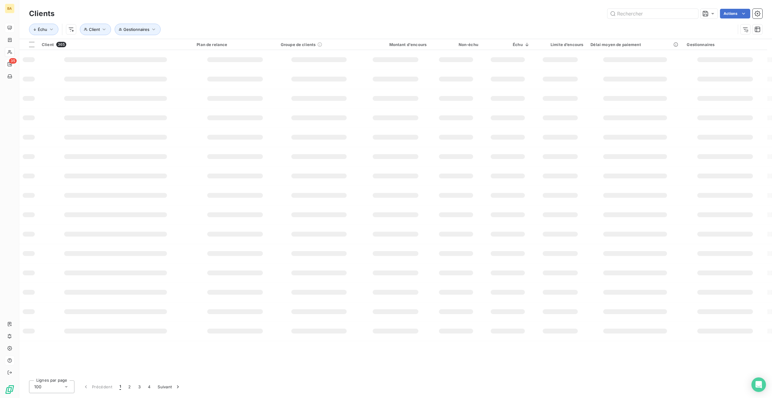
scroll to position [0, 0]
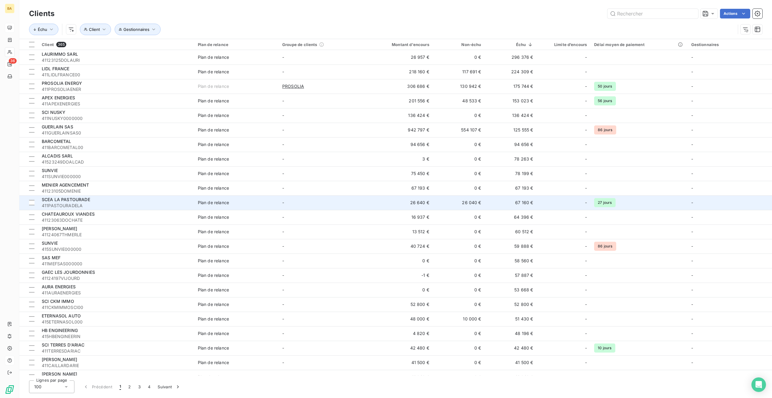
click at [66, 201] on span "SCEA LA PASTOURADE" at bounding box center [66, 199] width 48 height 5
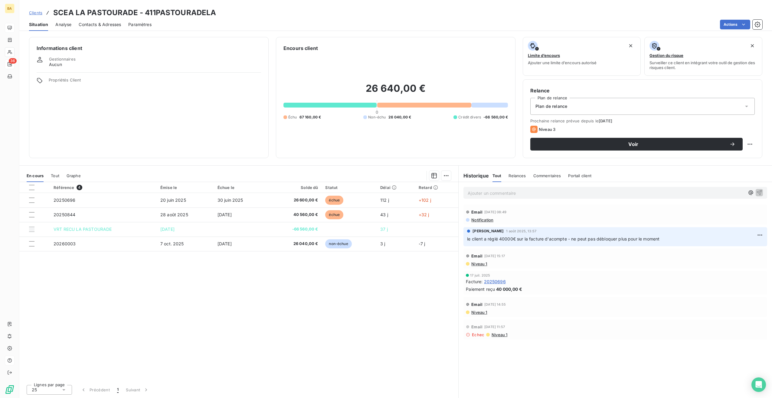
click at [34, 12] on span "Clients" at bounding box center [35, 12] width 13 height 5
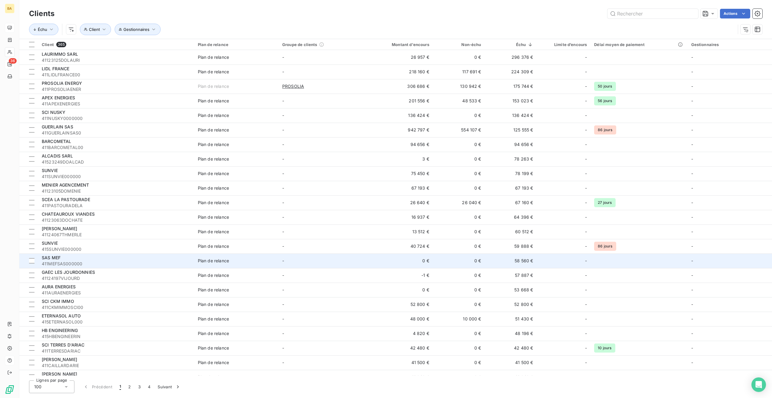
click at [524, 258] on td "58 560 €" at bounding box center [511, 260] width 52 height 15
click at [514, 261] on td "58 560 €" at bounding box center [511, 260] width 52 height 15
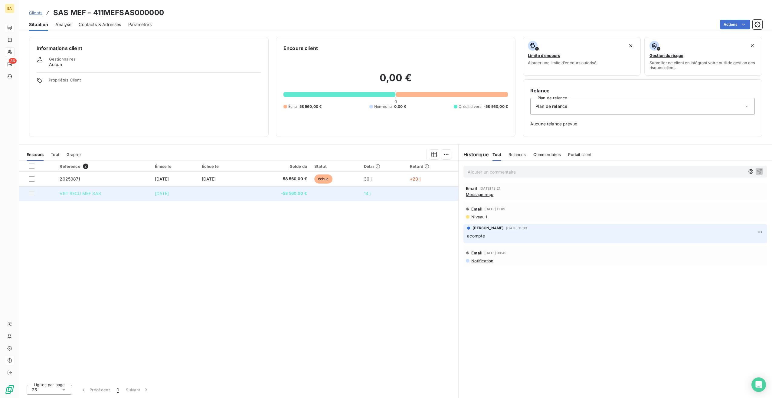
click at [303, 194] on span "-58 560,00 €" at bounding box center [278, 193] width 58 height 6
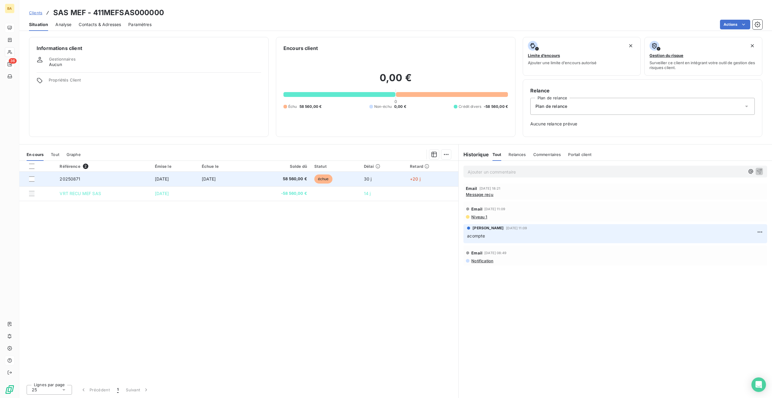
click at [215, 178] on span "[DATE]" at bounding box center [209, 178] width 14 height 5
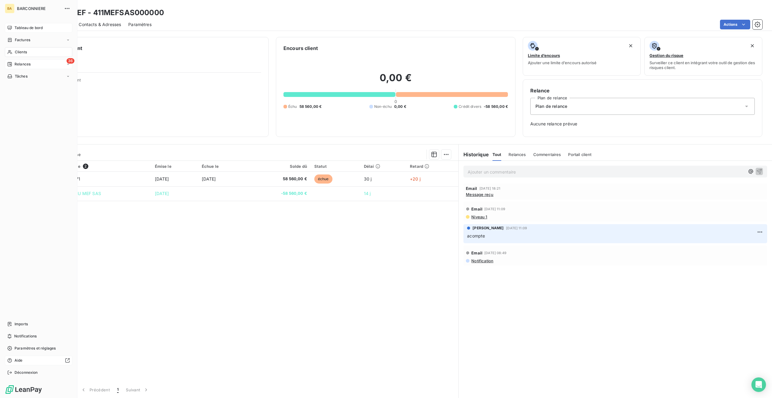
click at [22, 50] on span "Clients" at bounding box center [21, 51] width 12 height 5
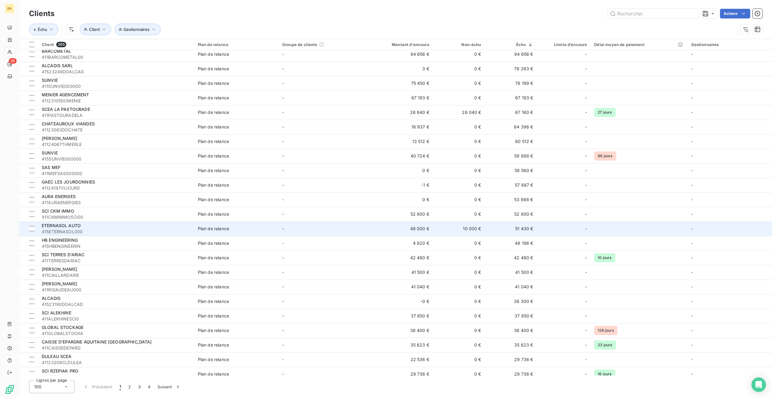
scroll to position [91, 0]
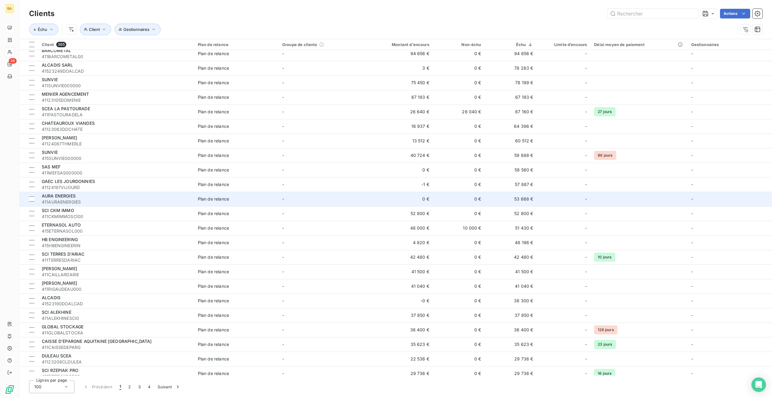
click at [423, 199] on td "0 €" at bounding box center [398, 199] width 70 height 15
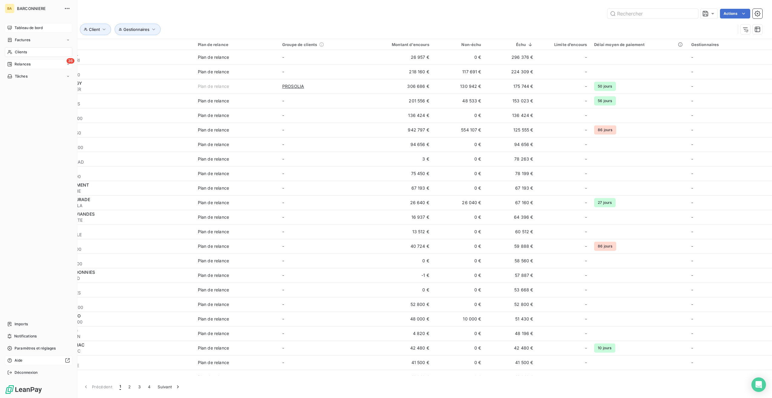
drag, startPoint x: 25, startPoint y: 27, endPoint x: 26, endPoint y: 31, distance: 4.1
click at [25, 27] on span "Tableau de bord" at bounding box center [29, 27] width 28 height 5
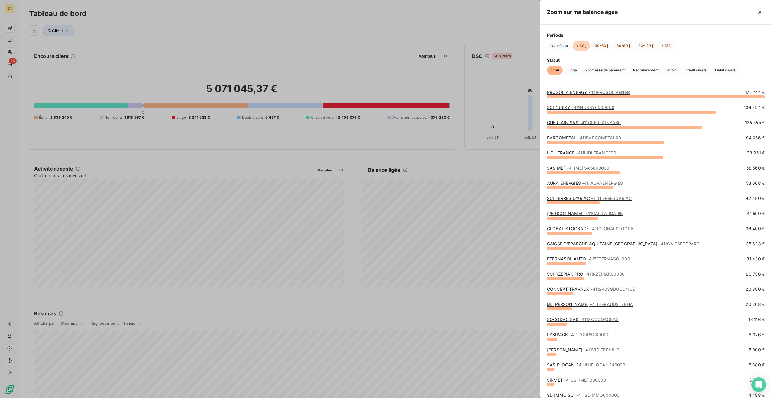
click at [225, 321] on div at bounding box center [386, 199] width 772 height 398
click at [458, 224] on div at bounding box center [386, 199] width 772 height 398
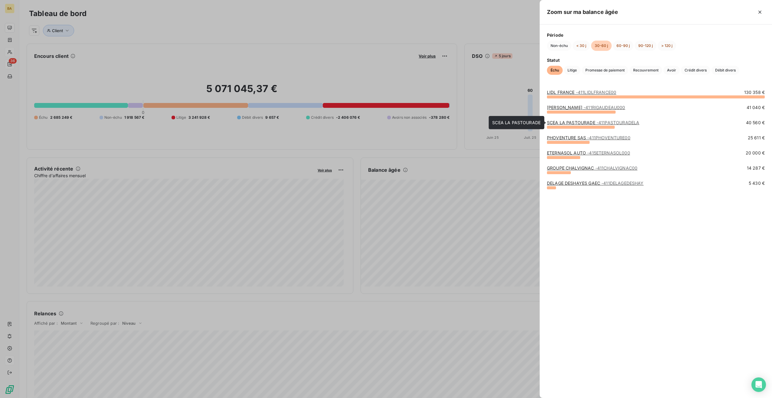
click at [564, 123] on link "SCEA LA PASTOURADE - 411PASTOURADELA" at bounding box center [593, 122] width 92 height 5
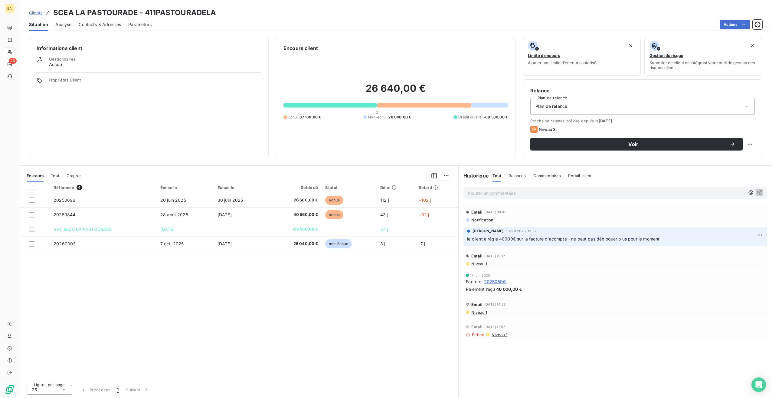
click at [404, 108] on div "26 640,00 € 0 Échu 67 160,00 € Non-échu 26 040,00 € Crédit divers -66 560,00 €" at bounding box center [396, 101] width 225 height 99
click at [404, 107] on div "26 640,00 € 0 Échu 67 160,00 € Non-échu 26 040,00 € Crédit divers -66 560,00 €" at bounding box center [396, 101] width 225 height 99
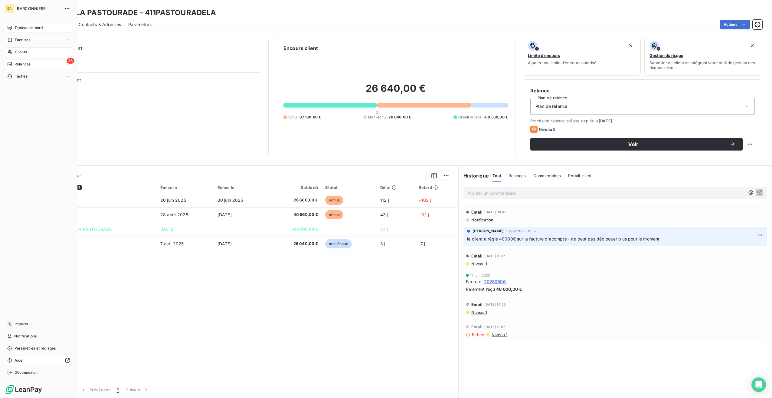
click at [22, 26] on span "Tableau de bord" at bounding box center [29, 27] width 28 height 5
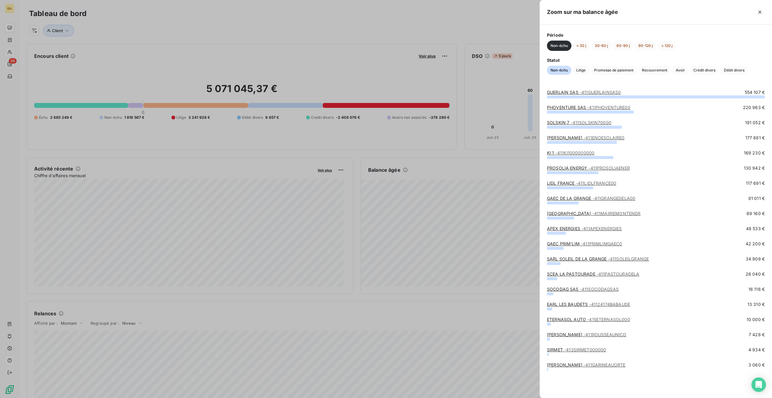
click at [502, 22] on div at bounding box center [386, 199] width 772 height 398
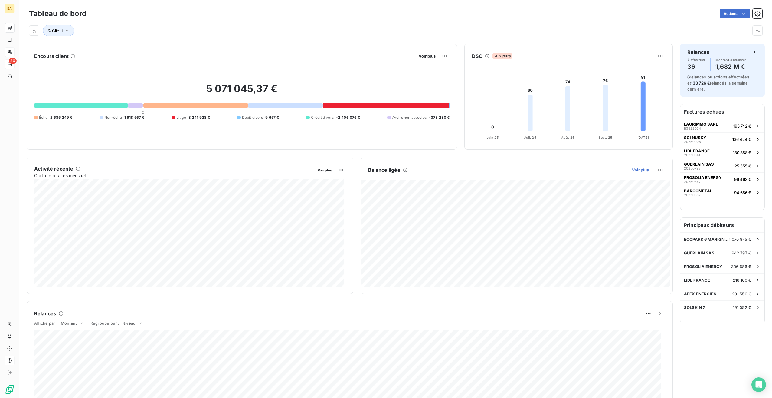
click at [637, 168] on span "Voir plus" at bounding box center [640, 169] width 17 height 5
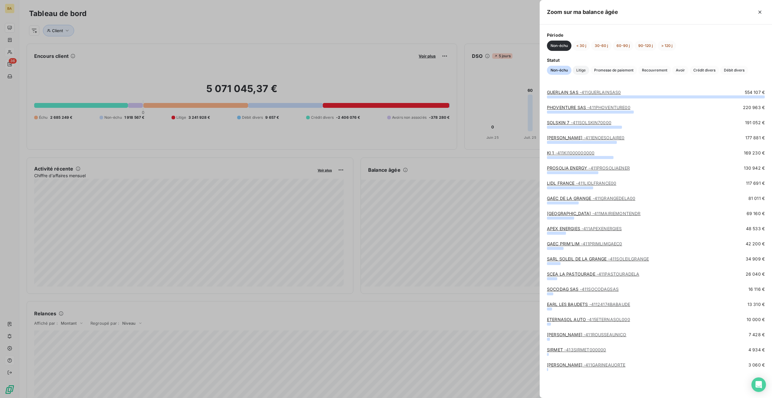
click at [582, 70] on span "Litige" at bounding box center [581, 70] width 17 height 9
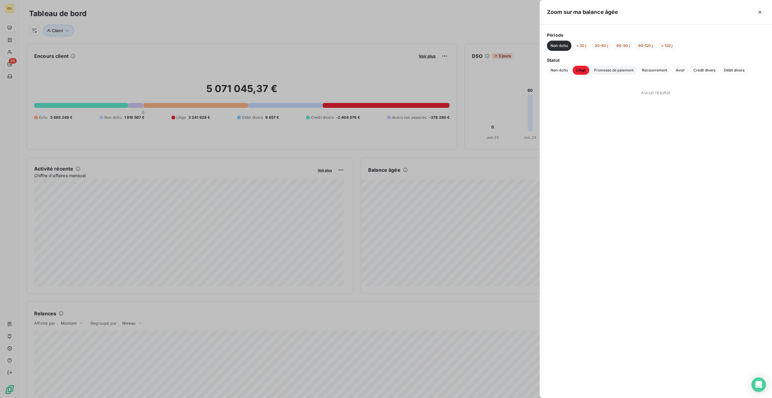
click at [615, 69] on span "Promesse de paiement" at bounding box center [614, 70] width 47 height 9
click at [664, 71] on span "Recouvrement" at bounding box center [655, 70] width 33 height 9
click at [679, 70] on span "Avoir" at bounding box center [680, 70] width 16 height 9
click at [705, 71] on span "Crédit divers" at bounding box center [704, 70] width 29 height 9
click at [734, 68] on span "Débit divers" at bounding box center [735, 70] width 28 height 9
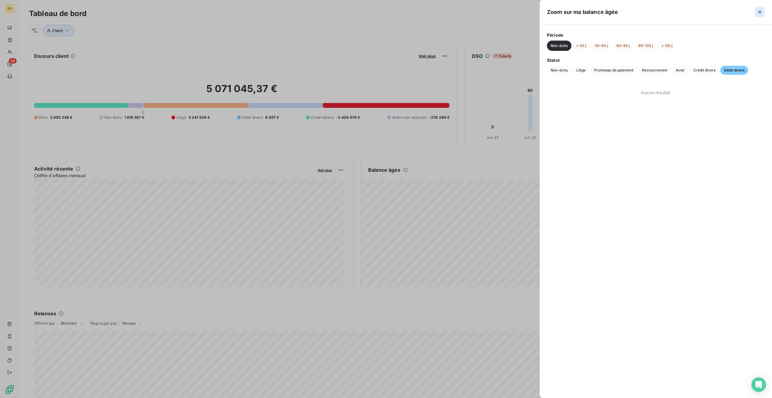
click at [762, 11] on icon "button" at bounding box center [760, 12] width 6 height 6
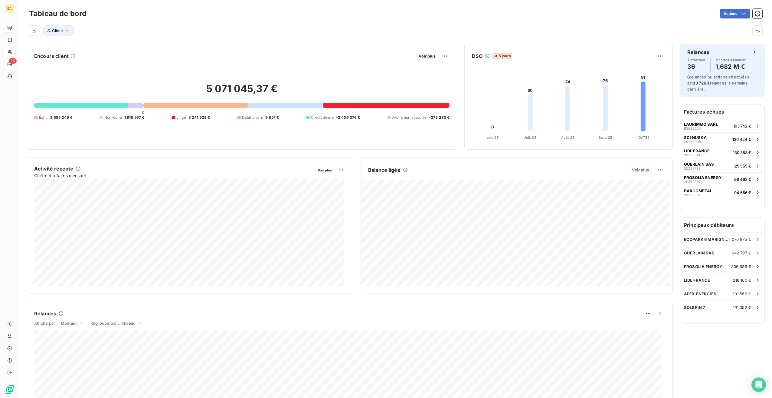
click at [640, 169] on span "Voir plus" at bounding box center [640, 169] width 17 height 5
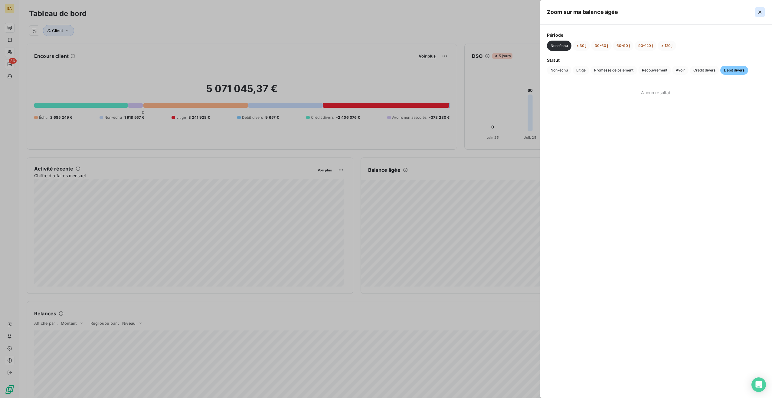
click at [764, 10] on button "button" at bounding box center [760, 12] width 10 height 10
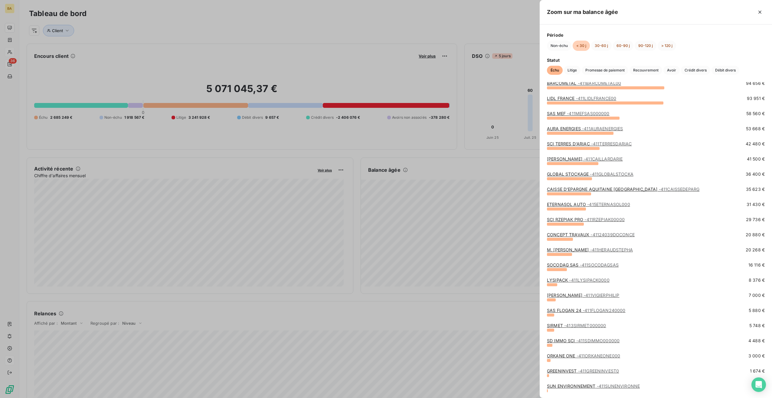
scroll to position [114, 0]
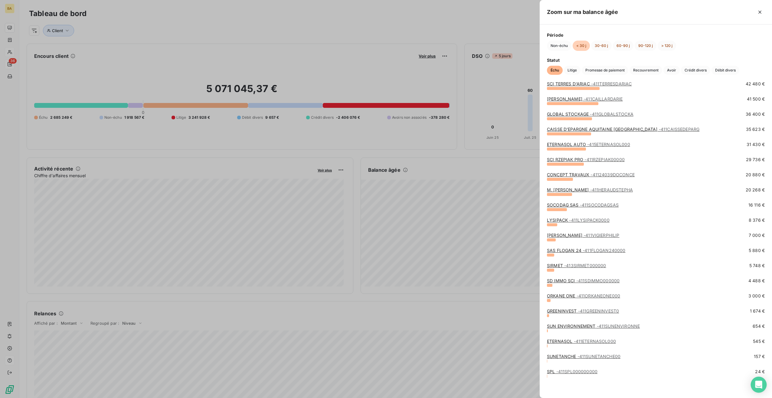
click at [759, 384] on icon "Open Intercom Messenger" at bounding box center [758, 384] width 7 height 8
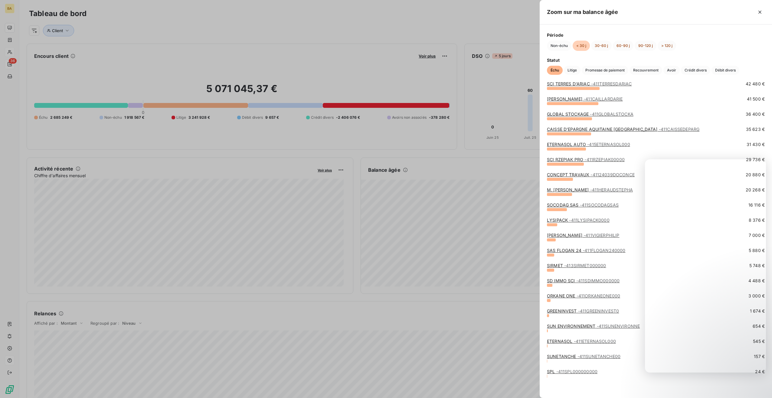
click at [639, 335] on div "SUN ENVIRONNEMENT - 411SUNENVIRONNE 654 €" at bounding box center [656, 330] width 218 height 15
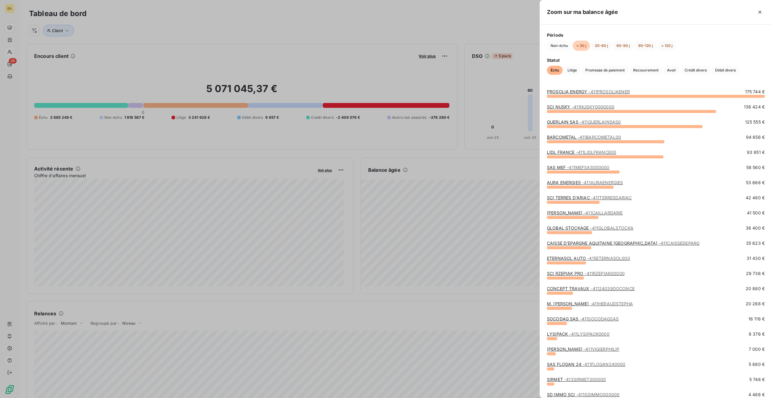
scroll to position [0, 0]
click at [482, 146] on div at bounding box center [386, 199] width 772 height 398
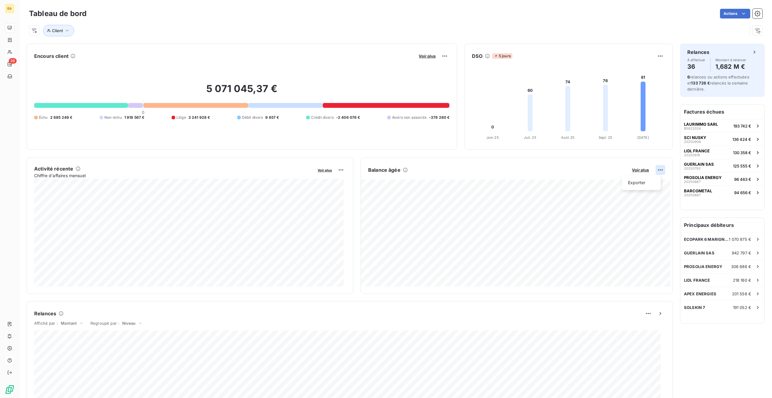
click at [656, 168] on html "BA 36 Tableau de bord Actions Client Encours client Voir plus 5 071 045,37 € 0 …" at bounding box center [386, 199] width 772 height 398
click at [638, 183] on div "Exporter" at bounding box center [642, 183] width 34 height 10
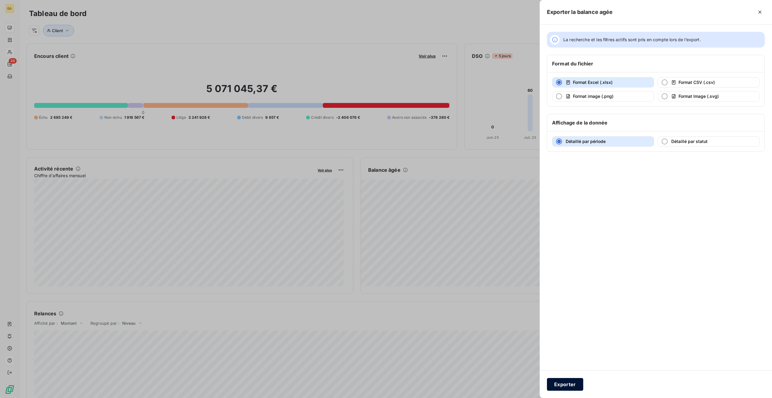
click at [569, 386] on button "Exporter" at bounding box center [565, 384] width 36 height 13
